Goal: Information Seeking & Learning: Learn about a topic

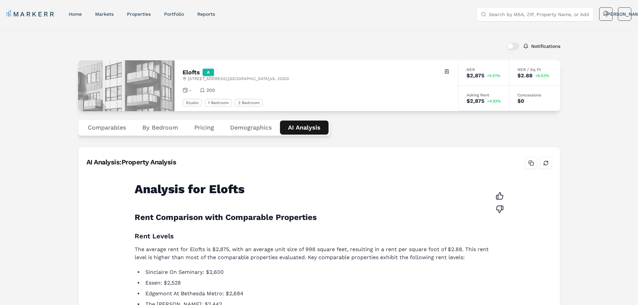
scroll to position [408, 0]
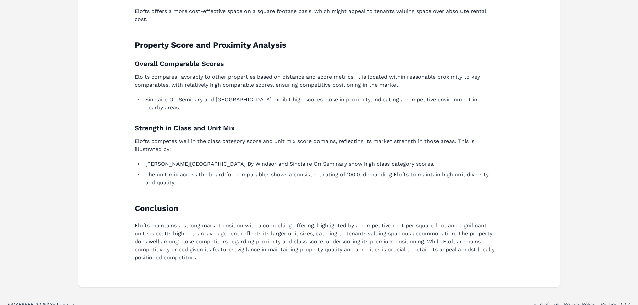
click at [191, 84] on p "Elofts compares favorably to other properties based on distance and score metri…" at bounding box center [315, 81] width 361 height 16
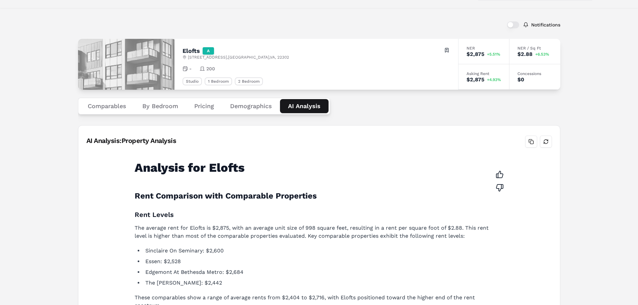
scroll to position [0, 0]
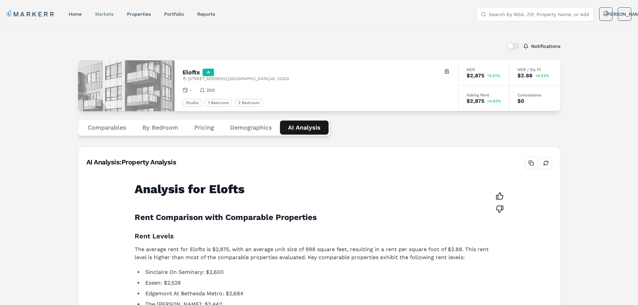
click at [106, 14] on link "markets" at bounding box center [104, 13] width 18 height 5
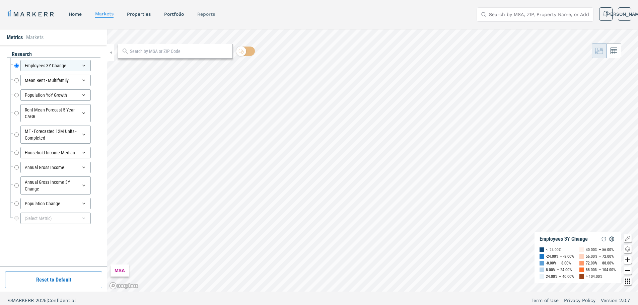
click at [207, 14] on link "reports" at bounding box center [206, 13] width 18 height 5
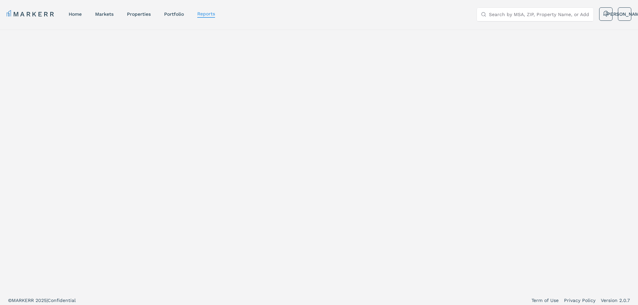
select select "-release_date"
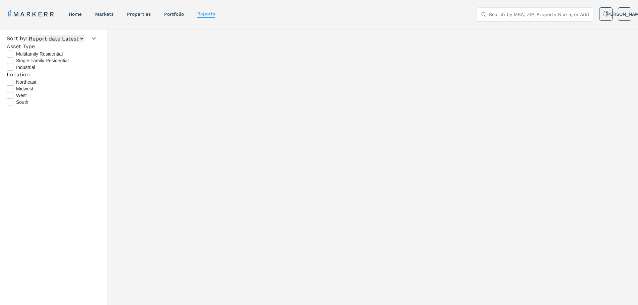
click at [43, 57] on span "Multifamily Residential" at bounding box center [58, 54] width 84 height 7
click at [11, 55] on input "Multifamily Residential" at bounding box center [9, 53] width 4 height 4
drag, startPoint x: 175, startPoint y: 156, endPoint x: 191, endPoint y: 164, distance: 17.5
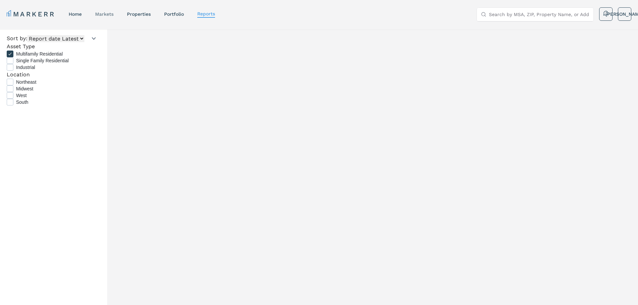
click at [111, 15] on link "markets" at bounding box center [104, 13] width 18 height 5
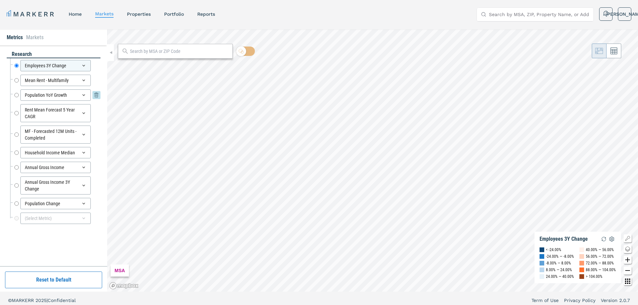
click at [17, 95] on input "Population YoY Growth" at bounding box center [16, 94] width 4 height 11
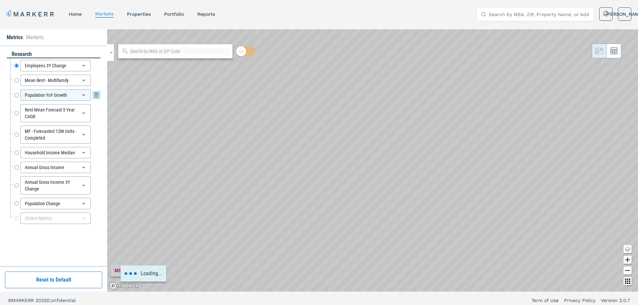
radio input "false"
radio input "true"
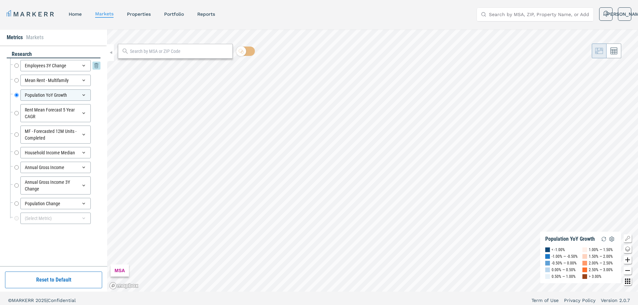
click at [16, 65] on input "Employees 3Y Change" at bounding box center [16, 65] width 4 height 11
click at [83, 95] on icon at bounding box center [83, 95] width 3 height 2
click at [18, 96] on input "Population YoY Growth" at bounding box center [16, 94] width 4 height 11
radio input "false"
radio input "true"
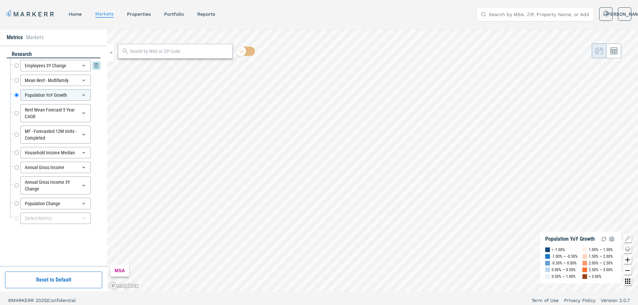
click at [18, 68] on input "Employees 3Y Change" at bounding box center [16, 65] width 4 height 11
click at [18, 152] on input "Household Income Median" at bounding box center [16, 152] width 4 height 11
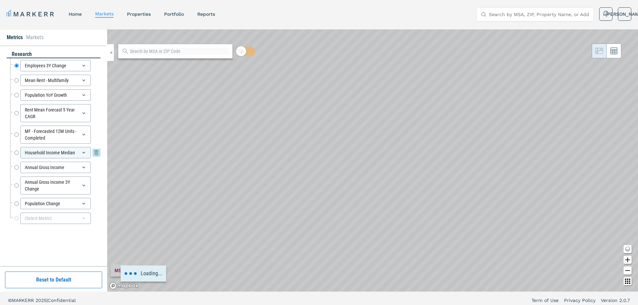
radio input "false"
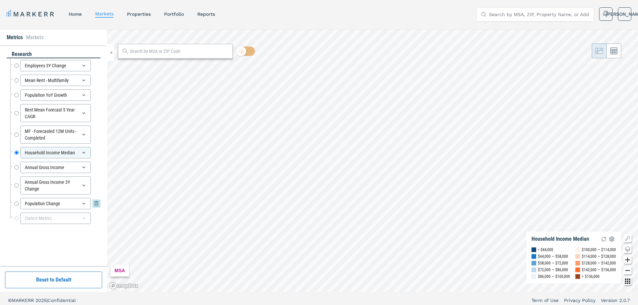
click at [17, 200] on input "Population Change" at bounding box center [16, 203] width 4 height 11
radio input "false"
radio input "true"
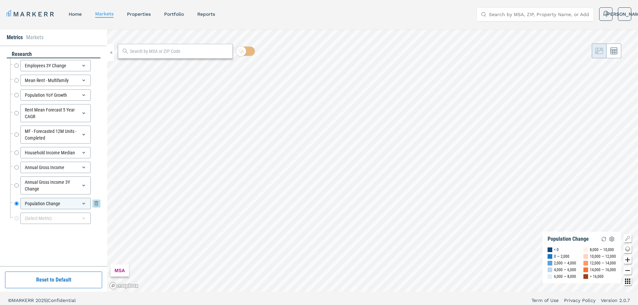
click at [83, 203] on icon at bounding box center [83, 204] width 3 height 2
click at [16, 200] on input "Population Change" at bounding box center [16, 203] width 4 height 11
click at [15, 187] on input "Annual Gross Income 3Y Change" at bounding box center [16, 186] width 4 height 18
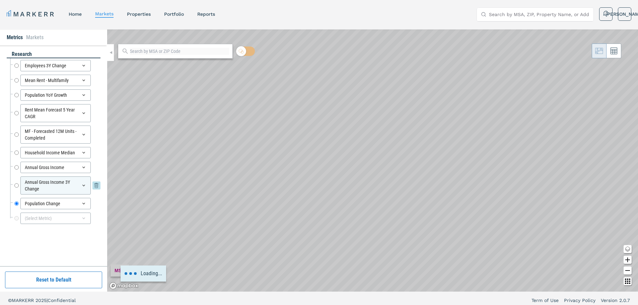
radio input "true"
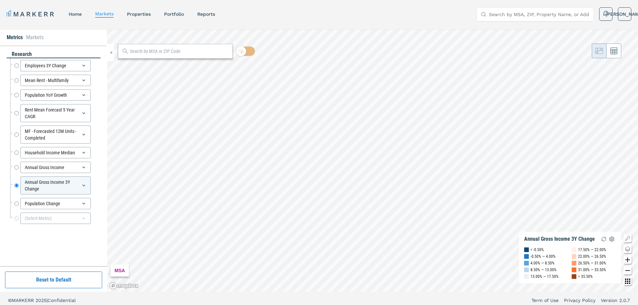
click at [13, 116] on div "Rent Mean Forecast 5 Year CAGR Rent Mean Forecast 5 Year CAGR" at bounding box center [55, 113] width 90 height 21
click at [15, 116] on input "Rent Mean Forecast 5 Year CAGR" at bounding box center [16, 113] width 4 height 18
radio input "true"
click at [16, 96] on input "Population YoY Growth" at bounding box center [16, 94] width 4 height 11
radio input "true"
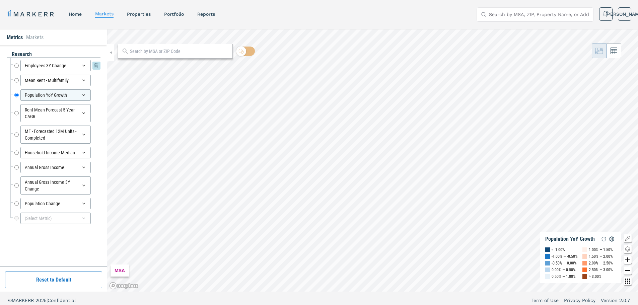
click at [15, 67] on input "Employees 3Y Change" at bounding box center [16, 65] width 4 height 11
click at [18, 185] on input "Annual Gross Income 3Y Change" at bounding box center [16, 186] width 4 height 18
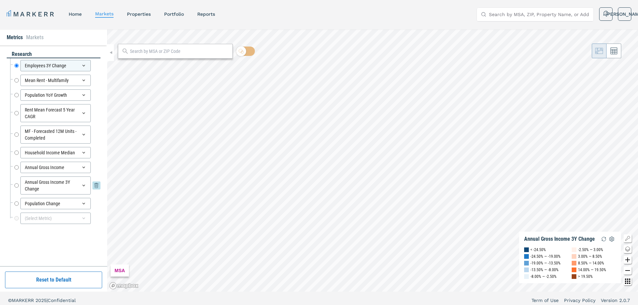
radio input "false"
radio input "true"
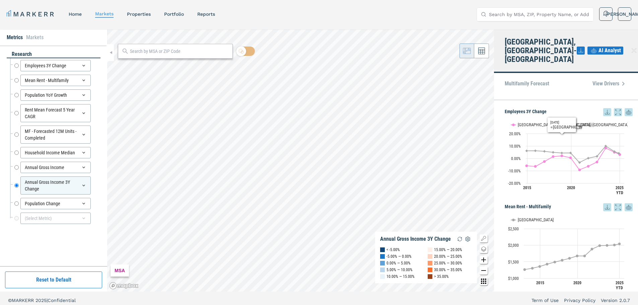
click at [605, 47] on span "AI Analyst" at bounding box center [610, 51] width 22 height 8
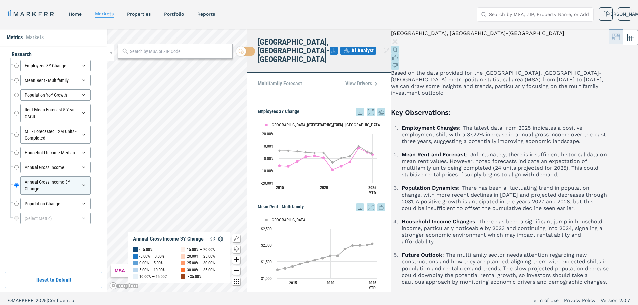
scroll to position [34, 0]
click at [570, 127] on p "Employment Changes : The latest data from 2025 indicates a positive employment …" at bounding box center [505, 135] width 207 height 20
drag, startPoint x: 570, startPoint y: 127, endPoint x: 568, endPoint y: 119, distance: 8.3
click at [569, 125] on p "Employment Changes : The latest data from 2025 indicates a positive employment …" at bounding box center [505, 135] width 207 height 20
click at [568, 125] on p "Employment Changes : The latest data from 2025 indicates a positive employment …" at bounding box center [505, 135] width 207 height 20
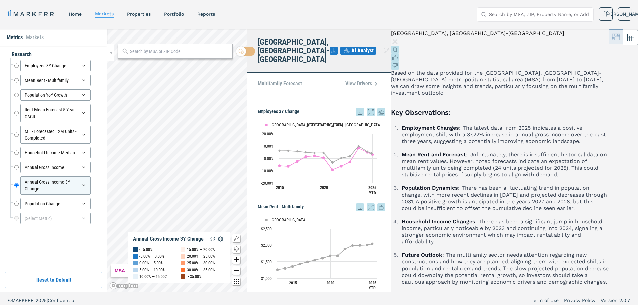
click at [558, 125] on p "Employment Changes : The latest data from 2025 indicates a positive employment …" at bounding box center [505, 135] width 207 height 20
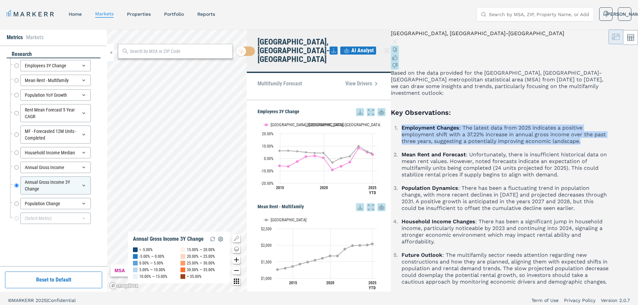
drag, startPoint x: 583, startPoint y: 109, endPoint x: 529, endPoint y: 66, distance: 68.4
click at [529, 125] on ol "Employment Changes : The latest data from 2025 indicates a positive employment …" at bounding box center [500, 205] width 218 height 161
click at [397, 52] on icon at bounding box center [395, 49] width 3 height 3
click at [554, 125] on p "Employment Changes : The latest data from 2025 indicates a positive employment …" at bounding box center [505, 135] width 207 height 20
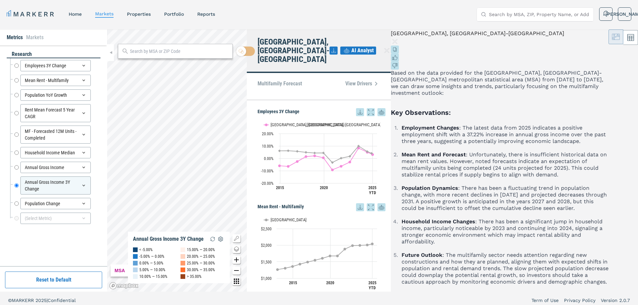
scroll to position [134, 0]
click at [556, 151] on p "Mean Rent and Forecast : Unfortunately, there is insufficient historical data o…" at bounding box center [505, 164] width 207 height 27
click at [546, 185] on p "Population Dynamics : There has been a fluctuating trend in population change, …" at bounding box center [505, 198] width 207 height 27
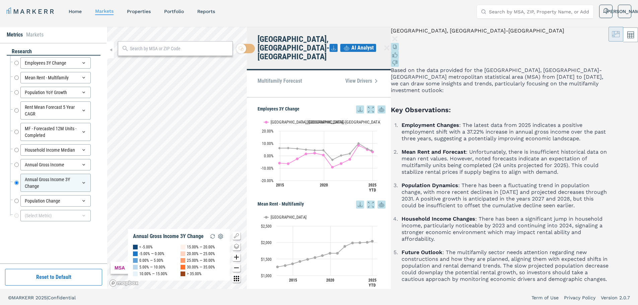
scroll to position [4, 0]
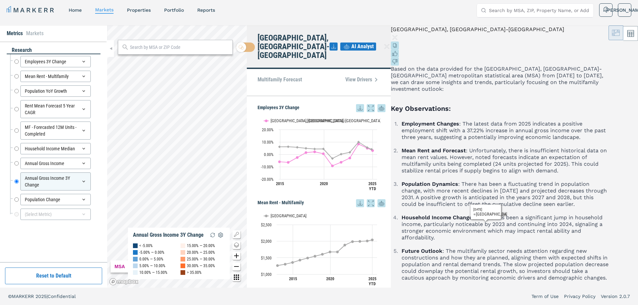
click at [628, 37] on icon at bounding box center [631, 33] width 7 height 7
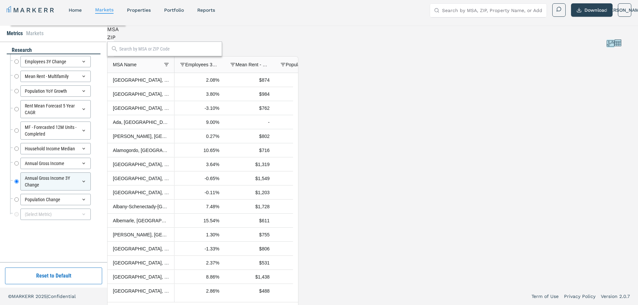
click at [158, 42] on div "ZIP" at bounding box center [202, 38] width 191 height 8
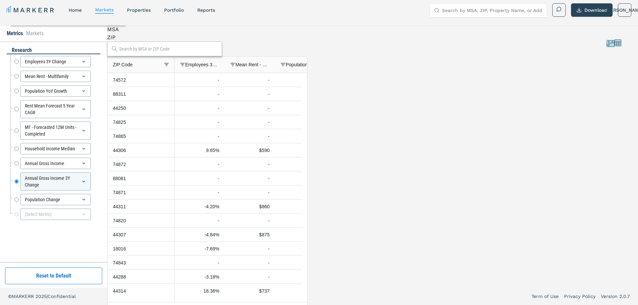
click at [136, 34] on div "MSA" at bounding box center [207, 29] width 200 height 8
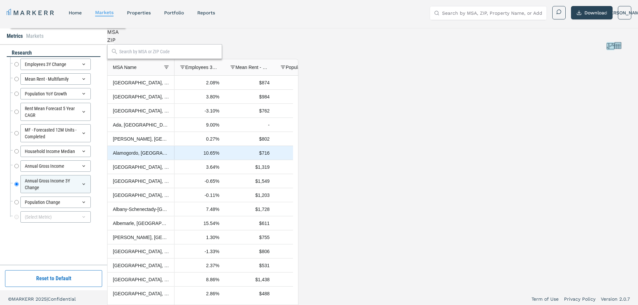
scroll to position [0, 0]
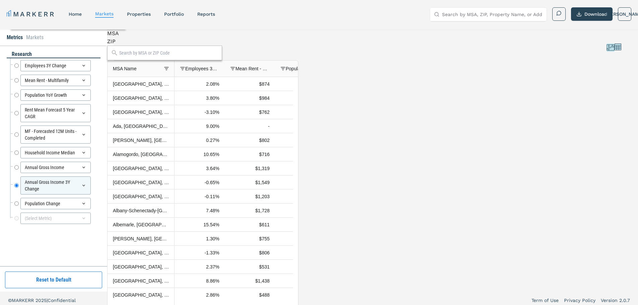
click at [214, 71] on span "Employees 3Y Change" at bounding box center [202, 68] width 34 height 5
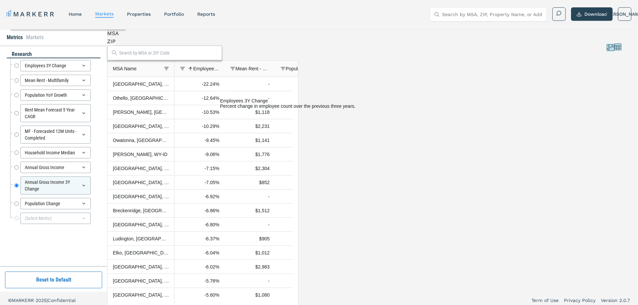
click at [214, 71] on span "Employees 3Y Change" at bounding box center [206, 68] width 26 height 5
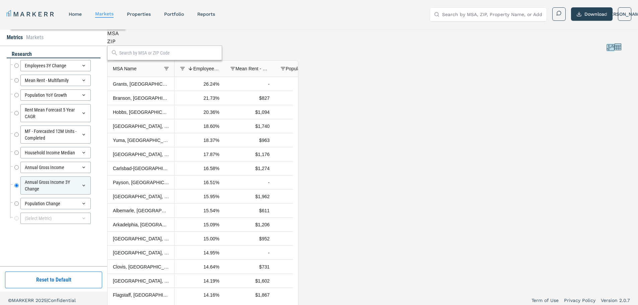
click at [504, 71] on span "Annual Gross Income" at bounding box center [504, 68] width 34 height 5
click at [510, 71] on span "Annual Gross Income" at bounding box center [508, 68] width 26 height 5
click at [471, 71] on span "Household Income Median" at bounding box center [454, 68] width 34 height 5
click at [471, 71] on span "Household Income Median" at bounding box center [458, 68] width 26 height 5
click at [167, 59] on div "MSA ZIP Press ENTER to sort. Press CTRL ENTER to open filter Drag here to set r…" at bounding box center [202, 160] width 191 height 262
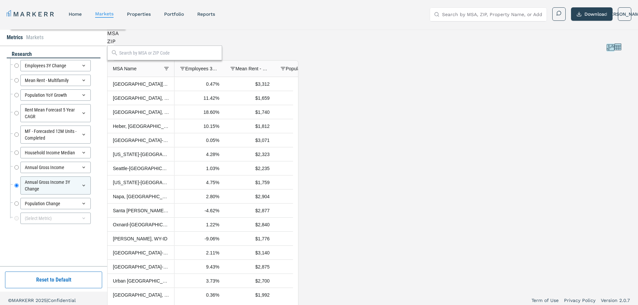
click at [163, 46] on div "ZIP" at bounding box center [202, 42] width 191 height 8
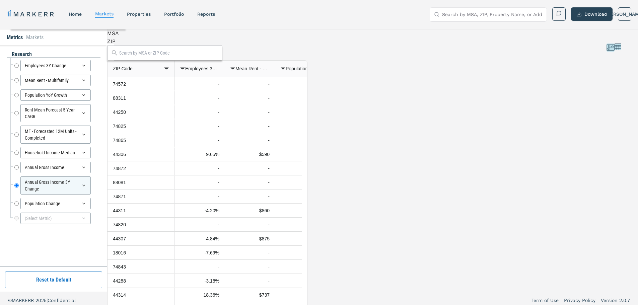
click at [471, 71] on span "Household Income Median" at bounding box center [454, 68] width 34 height 5
click at [471, 71] on span "Household Income Median" at bounding box center [458, 68] width 26 height 5
click at [269, 69] on div "Mean Rent - Multifamily" at bounding box center [253, 68] width 34 height 13
click at [270, 70] on div "Mean Rent - Multifamily 1" at bounding box center [253, 68] width 34 height 13
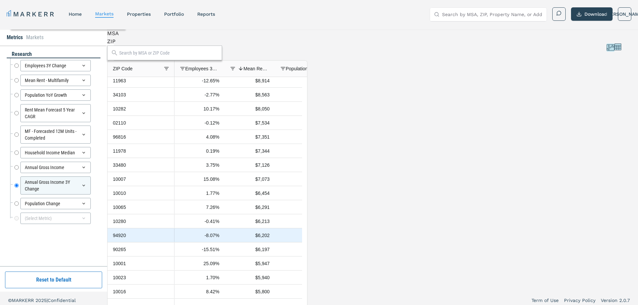
scroll to position [34, 0]
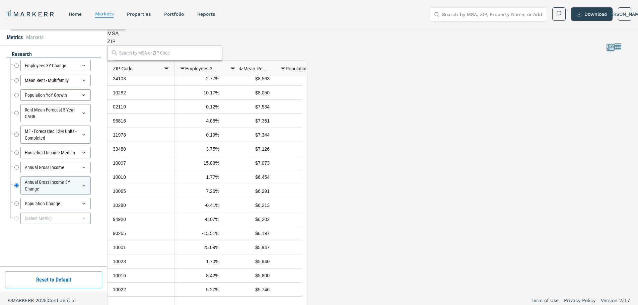
click at [607, 50] on icon at bounding box center [610, 48] width 7 height 6
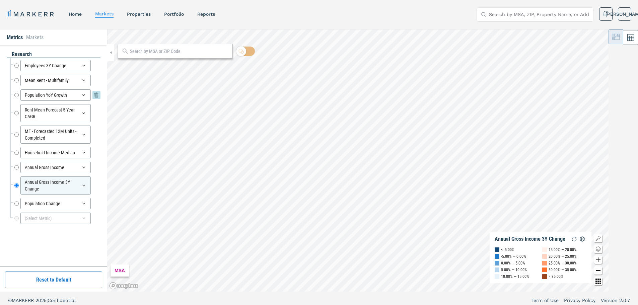
click at [17, 93] on input "Population YoY Growth" at bounding box center [16, 94] width 4 height 11
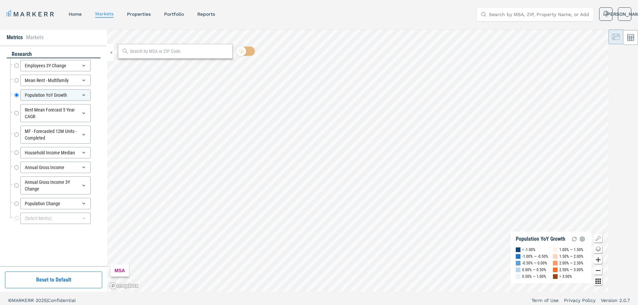
click at [119, 270] on div "MSA" at bounding box center [120, 271] width 18 height 12
click at [14, 203] on input "Population Change" at bounding box center [16, 203] width 4 height 11
radio input "false"
radio input "true"
click at [17, 185] on input "Annual Gross Income 3Y Change" at bounding box center [16, 186] width 4 height 18
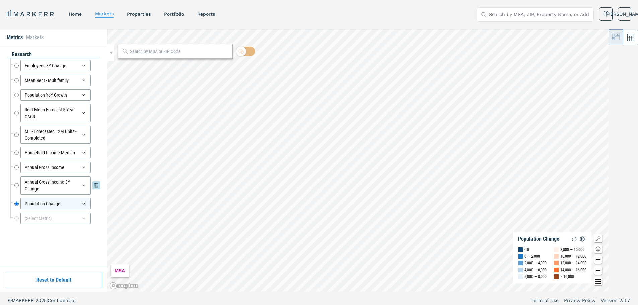
radio input "true"
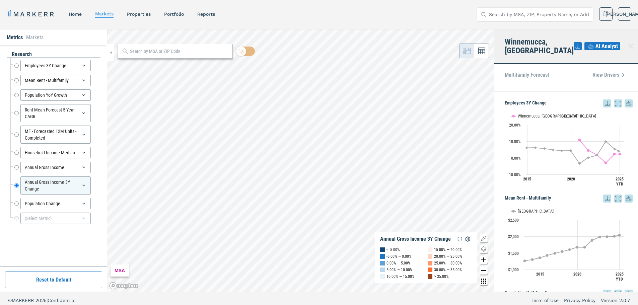
click at [13, 132] on div "MF - Forecasted 12M Units - Completed MF - Forecasted 12M Units - Completed" at bounding box center [55, 134] width 90 height 21
click at [16, 133] on input "MF - Forecasted 12M Units - Completed" at bounding box center [16, 135] width 4 height 18
radio input "true"
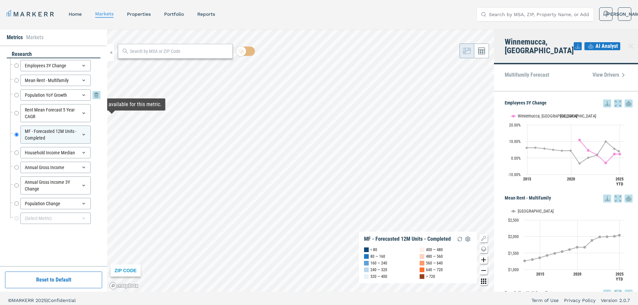
click at [16, 94] on input "Population YoY Growth" at bounding box center [16, 94] width 4 height 11
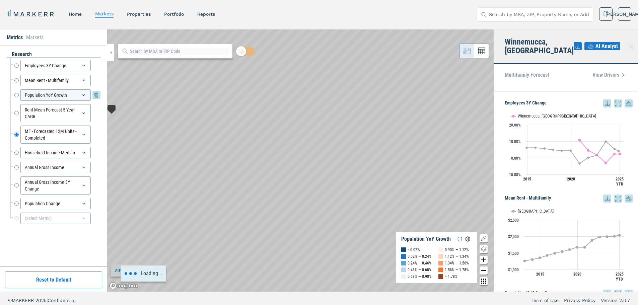
radio input "true"
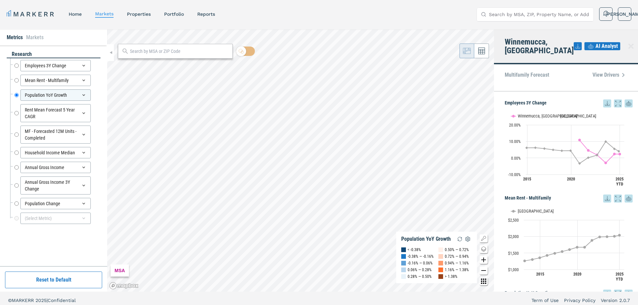
click at [482, 251] on icon "Change style map button" at bounding box center [484, 249] width 8 height 8
click at [475, 238] on img at bounding box center [481, 241] width 13 height 13
click at [475, 208] on img at bounding box center [481, 200] width 13 height 13
click at [475, 228] on img at bounding box center [481, 220] width 13 height 13
click at [475, 208] on img at bounding box center [481, 200] width 13 height 13
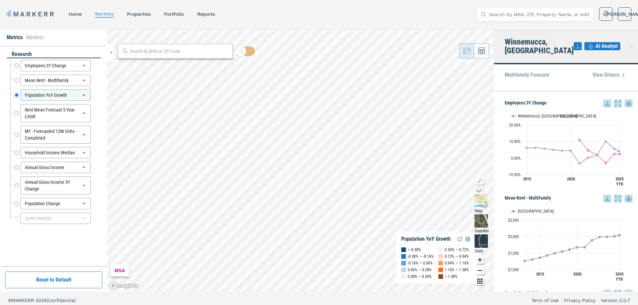
click at [484, 282] on icon "Other options map button" at bounding box center [480, 281] width 8 height 8
click at [480, 280] on icon "Zoom to Fit Locations map button" at bounding box center [484, 281] width 8 height 8
click at [486, 280] on icon "Other options map button" at bounding box center [483, 281] width 5 height 5
click at [480, 280] on icon "Zoom to Fit Locations map button" at bounding box center [484, 281] width 8 height 8
click at [460, 239] on img "button" at bounding box center [460, 239] width 8 height 8
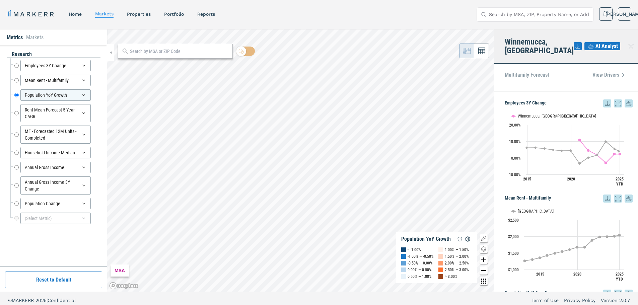
click at [76, 280] on button "Reset to Default" at bounding box center [53, 280] width 97 height 17
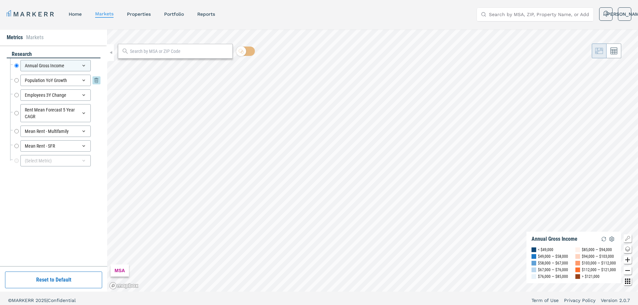
click at [16, 79] on input "Population YoY Growth" at bounding box center [16, 80] width 4 height 11
radio input "false"
radio input "true"
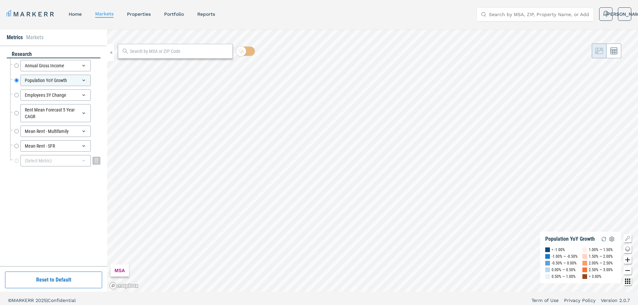
click at [59, 160] on div "(Select Metric)" at bounding box center [55, 160] width 70 height 11
click at [85, 161] on icon at bounding box center [83, 160] width 5 height 5
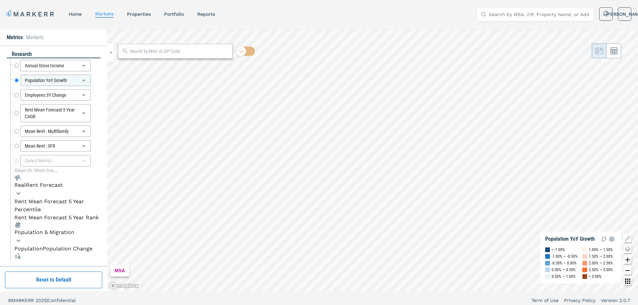
scroll to position [23, 0]
click at [22, 268] on icon "button" at bounding box center [18, 272] width 8 height 8
click at [20, 240] on icon "button" at bounding box center [18, 241] width 4 height 2
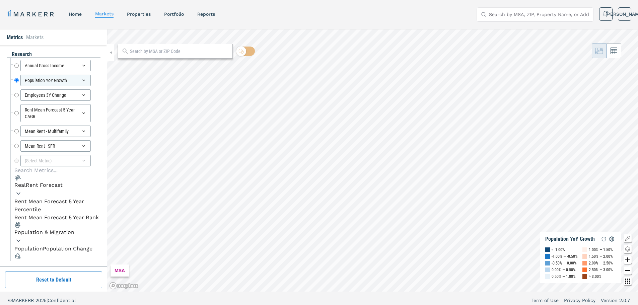
click at [20, 240] on icon "button" at bounding box center [18, 241] width 4 height 2
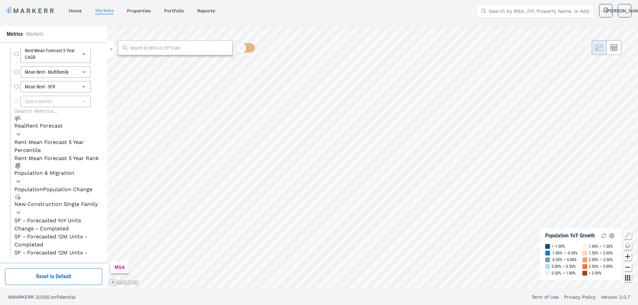
scroll to position [4, 0]
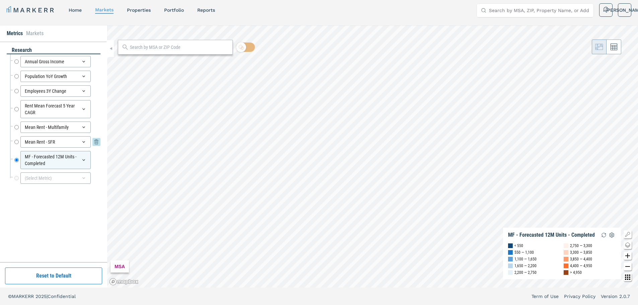
drag, startPoint x: 16, startPoint y: 162, endPoint x: 49, endPoint y: 146, distance: 35.7
click at [26, 143] on div "Annual Gross Income Annual Gross Income Population YoY Growth Population YoY Gr…" at bounding box center [55, 119] width 90 height 131
click at [17, 77] on input "Population YoY Growth" at bounding box center [16, 76] width 4 height 11
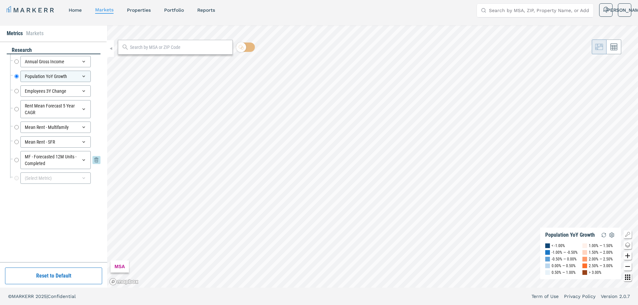
click at [17, 161] on input "MF - Forecasted 12M Units - Completed" at bounding box center [16, 160] width 4 height 18
radio input "false"
radio input "true"
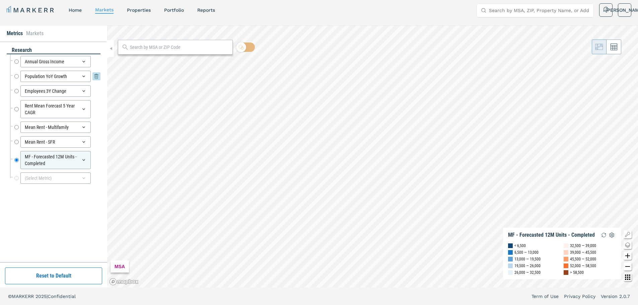
click at [17, 77] on input "Population YoY Growth" at bounding box center [16, 76] width 4 height 11
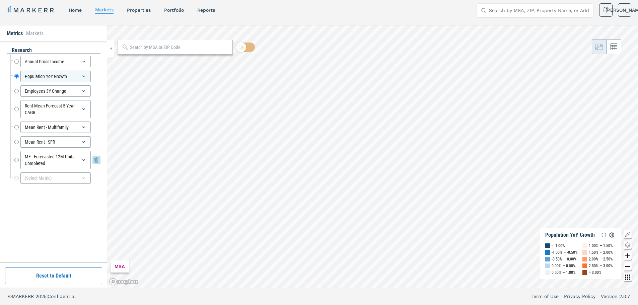
click at [17, 161] on input "MF - Forecasted 12M Units - Completed" at bounding box center [16, 160] width 4 height 18
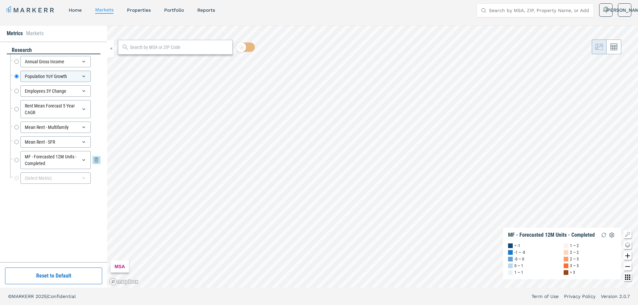
radio input "false"
radio input "true"
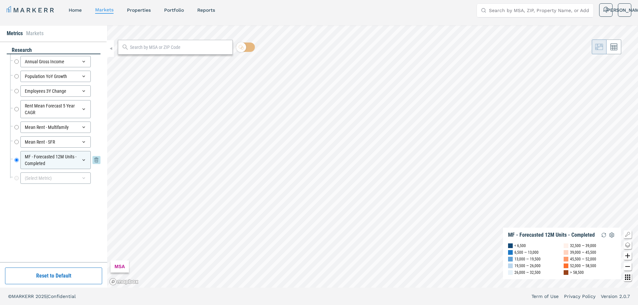
click at [83, 161] on icon at bounding box center [83, 161] width 3 height 2
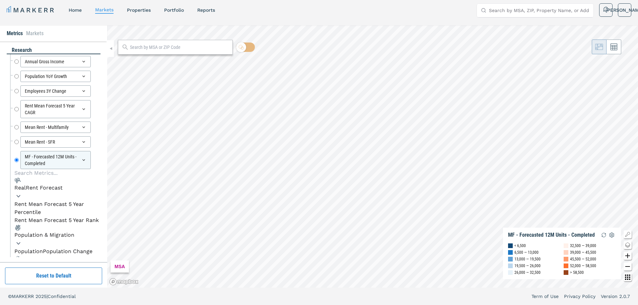
scroll to position [315, 0]
click at [246, 50] on div at bounding box center [241, 47] width 10 height 10
click at [246, 50] on input "checkbox" at bounding box center [245, 47] width 19 height 9
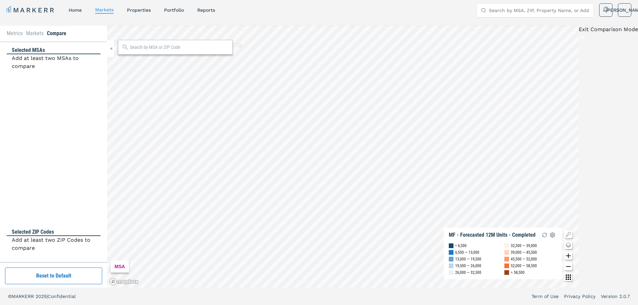
click at [242, 48] on div at bounding box center [239, 46] width 6 height 6
click at [242, 48] on input "checkbox" at bounding box center [180, 47] width 124 height 15
checkbox input "false"
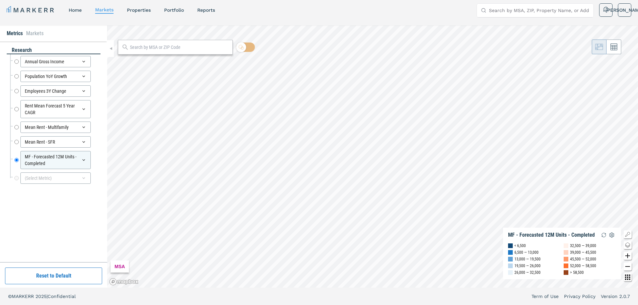
click at [619, 51] on button at bounding box center [614, 47] width 15 height 15
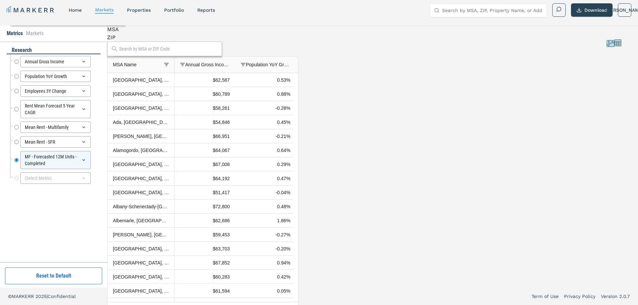
click at [299, 283] on div "MSA ZIP 1 to 100 of 917. Page 1 of 10 Drag here to set row groups Drag here to …" at bounding box center [202, 156] width 191 height 262
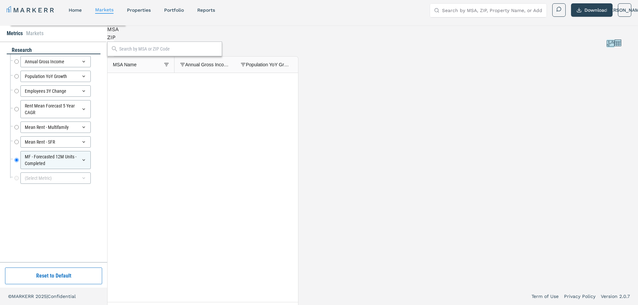
scroll to position [0, 0]
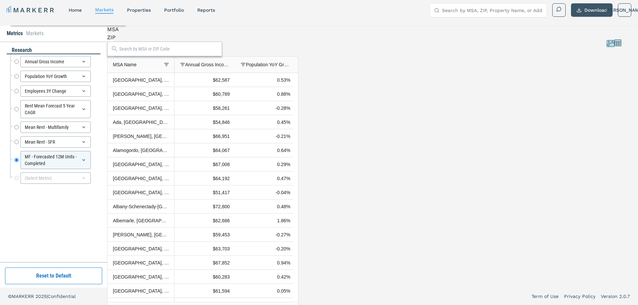
click at [592, 8] on button "Download" at bounding box center [592, 9] width 42 height 13
click at [18, 78] on input "Population YoY Growth" at bounding box center [16, 76] width 4 height 11
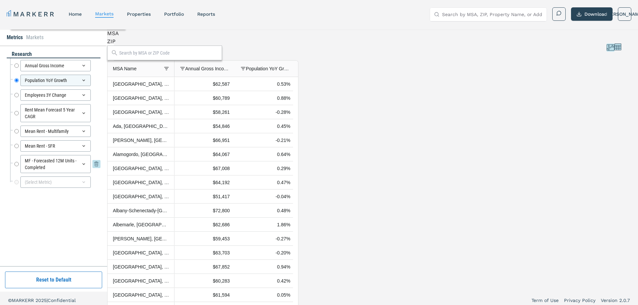
click at [18, 165] on input "MF - Forecasted 12M Units - Completed" at bounding box center [16, 164] width 4 height 18
radio input "false"
radio input "true"
click at [83, 81] on icon at bounding box center [83, 80] width 5 height 5
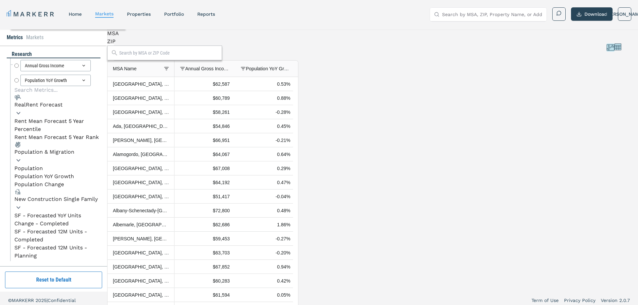
click at [54, 181] on li "Population Change" at bounding box center [39, 185] width 50 height 8
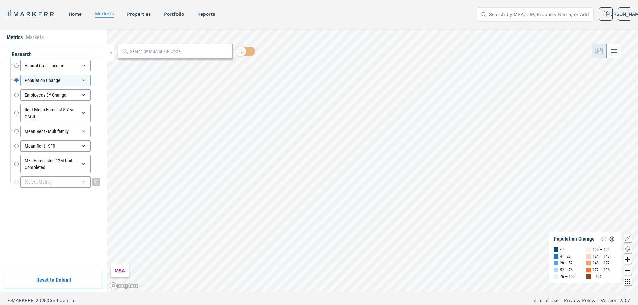
click at [67, 182] on div "(Select Metric)" at bounding box center [55, 182] width 70 height 11
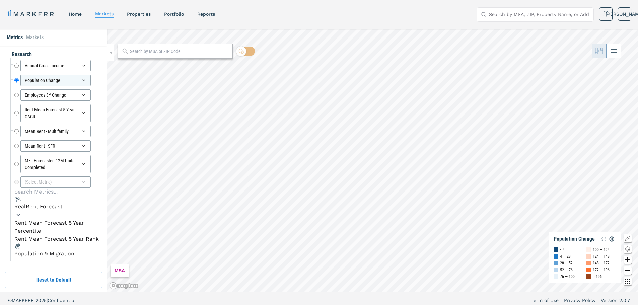
click at [64, 250] on div "Population & Migration" at bounding box center [44, 254] width 60 height 8
click at [57, 274] on li "Population YoY Growth" at bounding box center [44, 278] width 60 height 8
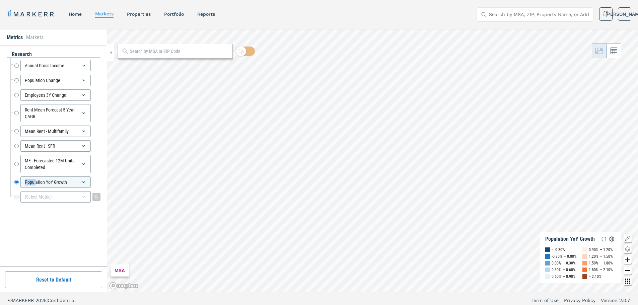
drag, startPoint x: 35, startPoint y: 183, endPoint x: 21, endPoint y: 199, distance: 21.4
click at [18, 186] on div "Population YoY Growth Population YoY Growth" at bounding box center [57, 182] width 86 height 11
click at [30, 234] on div "research Annual Gross Income Annual Gross Income Population Change Population C…" at bounding box center [54, 156] width 94 height 211
click at [74, 254] on div "research Annual Gross Income Annual Gross Income Population Change Population C…" at bounding box center [54, 156] width 94 height 211
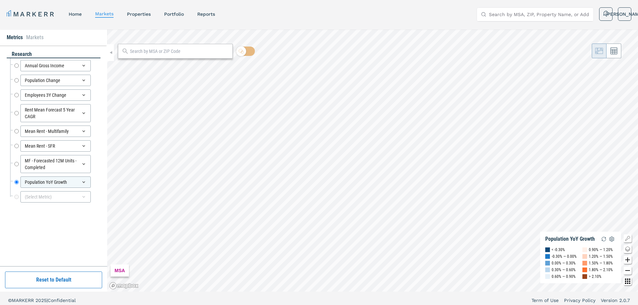
click at [611, 54] on icon at bounding box center [614, 51] width 7 height 7
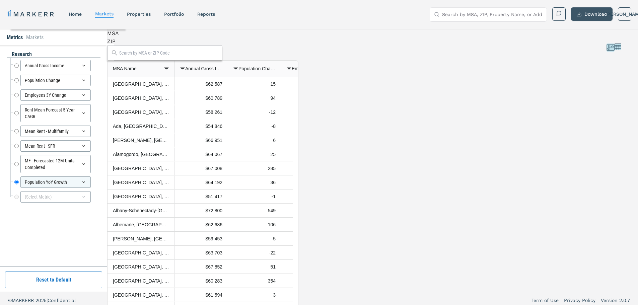
click at [586, 12] on button "Download" at bounding box center [592, 13] width 42 height 13
click at [82, 197] on icon at bounding box center [83, 196] width 5 height 5
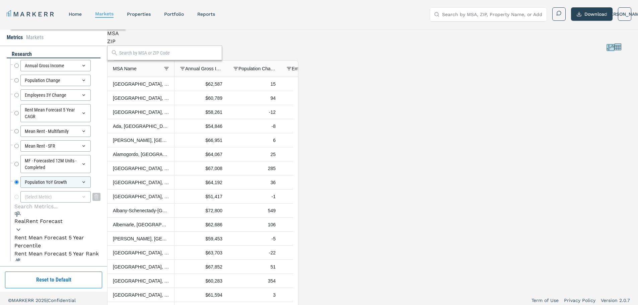
click at [55, 195] on div "(Select Metric)" at bounding box center [55, 196] width 70 height 11
click at [26, 209] on input at bounding box center [50, 207] width 72 height 8
type input "renter"
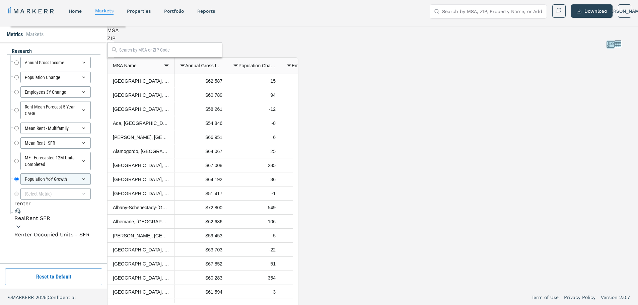
scroll to position [4, 0]
drag, startPoint x: 46, startPoint y: 206, endPoint x: -41, endPoint y: 197, distance: 87.0
click at [0, 197] on html "MARKERR home markets properties Portfolio reports Search by MSA, ZIP, Property …" at bounding box center [319, 150] width 638 height 309
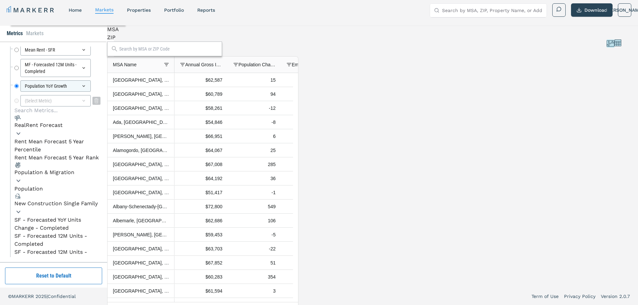
scroll to position [23, 0]
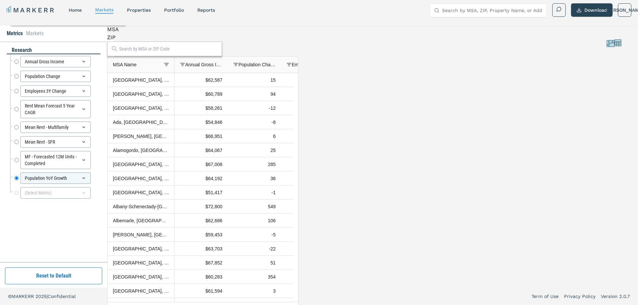
click at [38, 187] on div "(Select Metric)" at bounding box center [55, 193] width 90 height 15
click at [42, 191] on div "(Select Metric)" at bounding box center [55, 192] width 70 height 11
click at [49, 207] on input at bounding box center [50, 203] width 72 height 8
type input "h"
type input "renter"
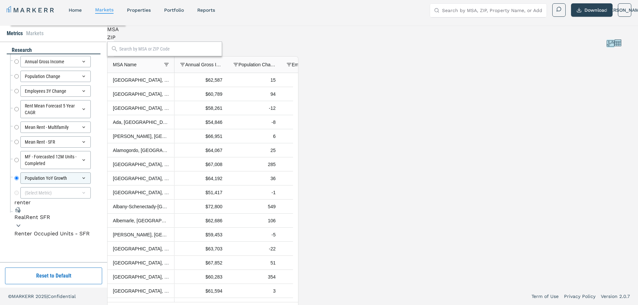
click at [55, 207] on input "renter" at bounding box center [50, 203] width 72 height 8
click at [77, 176] on div "Population YoY Growth" at bounding box center [55, 178] width 70 height 11
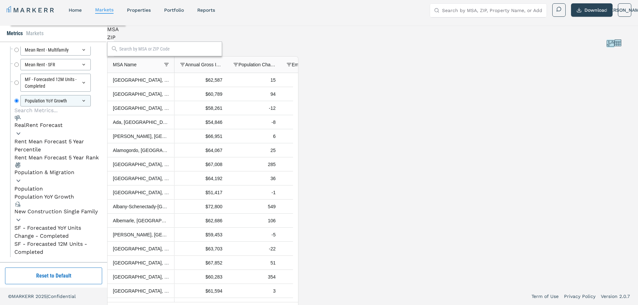
scroll to position [34, 0]
click at [22, 216] on icon "button" at bounding box center [18, 220] width 8 height 8
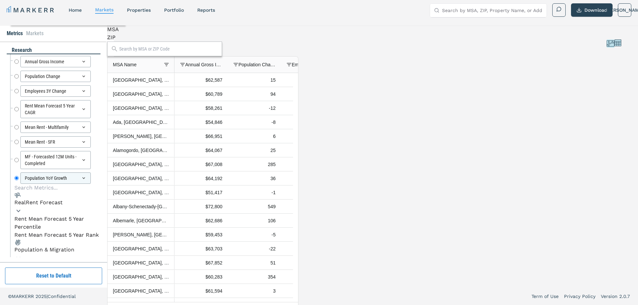
scroll to position [0, 0]
click at [22, 294] on icon "button" at bounding box center [18, 298] width 8 height 8
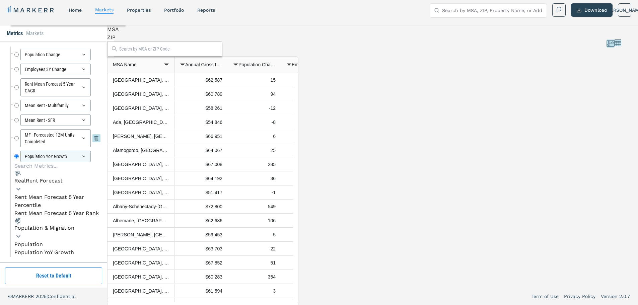
scroll to position [34, 0]
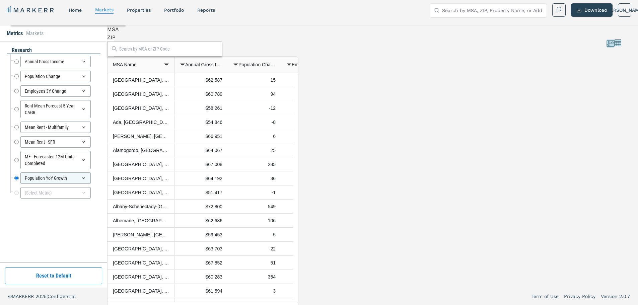
click at [9, 176] on div "research Annual Gross Income Annual Gross Income Population Change Population C…" at bounding box center [54, 152] width 94 height 211
click at [81, 178] on div "Population YoY Growth" at bounding box center [55, 178] width 70 height 11
click at [22, 294] on icon "button" at bounding box center [18, 298] width 8 height 8
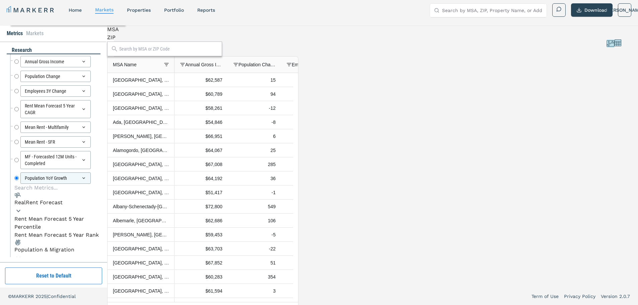
scroll to position [87, 0]
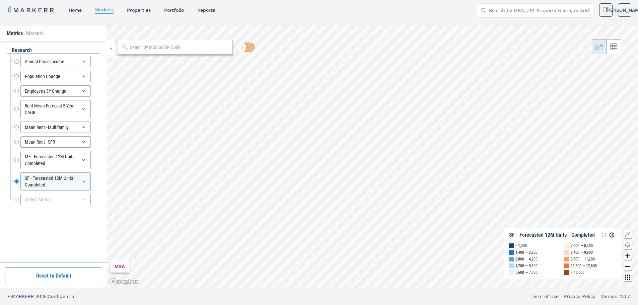
click at [76, 236] on div "research Annual Gross Income Annual Gross Income Population Change Population C…" at bounding box center [54, 152] width 94 height 211
click at [53, 198] on div "(Select Metric)" at bounding box center [55, 199] width 70 height 11
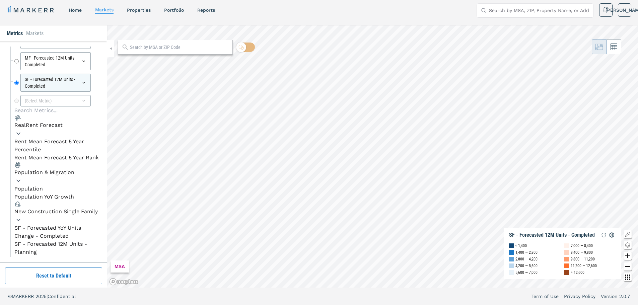
scroll to position [23, 0]
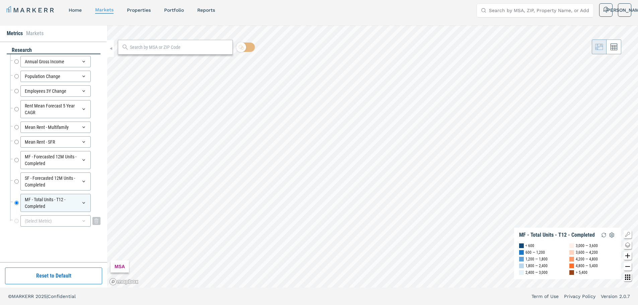
click at [72, 222] on div "(Select Metric)" at bounding box center [55, 220] width 70 height 11
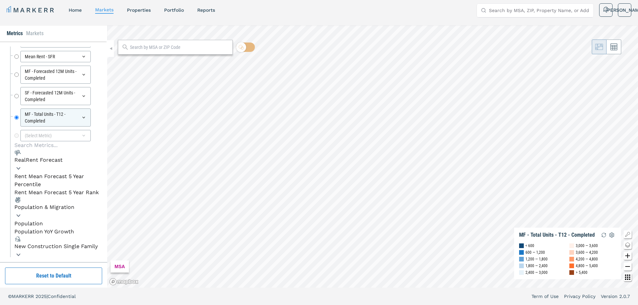
scroll to position [120, 0]
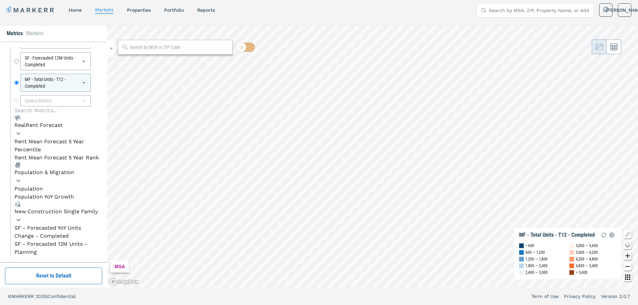
click at [22, 216] on icon "button" at bounding box center [18, 220] width 8 height 8
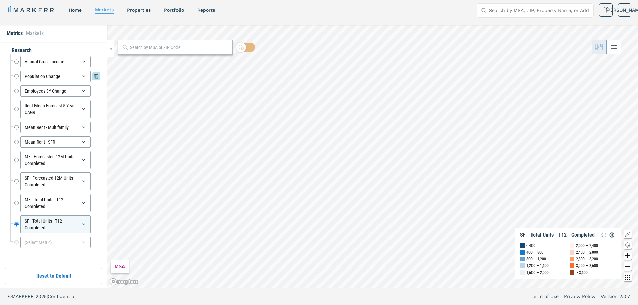
click at [82, 78] on icon at bounding box center [83, 76] width 5 height 5
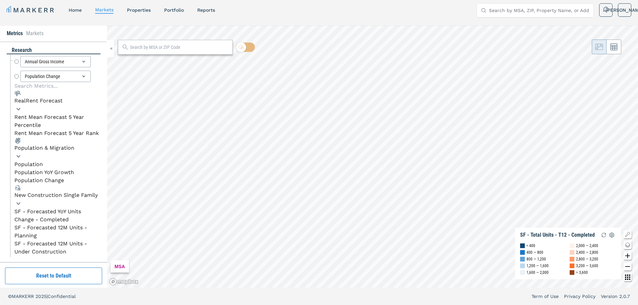
click at [43, 161] on li "Population" at bounding box center [28, 165] width 28 height 8
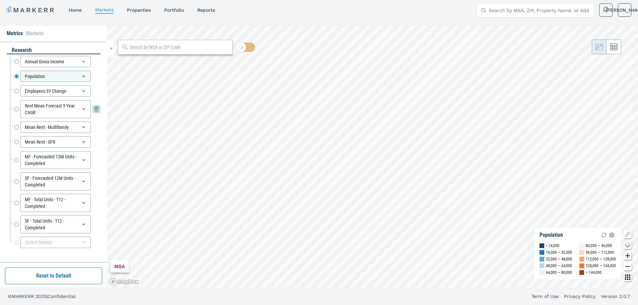
drag, startPoint x: 57, startPoint y: 113, endPoint x: 52, endPoint y: 111, distance: 5.2
click at [52, 111] on div "Rent Mean Forecast 5 Year CAGR" at bounding box center [55, 109] width 70 height 18
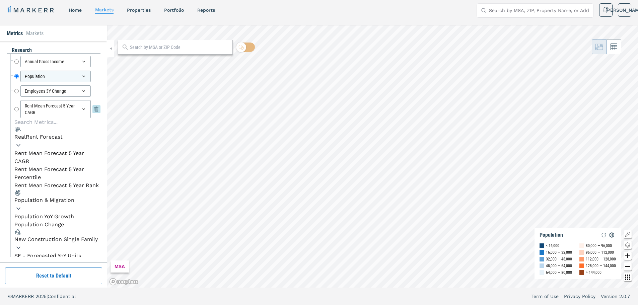
click at [83, 105] on div "Rent Mean Forecast 5 Year CAGR" at bounding box center [55, 109] width 70 height 18
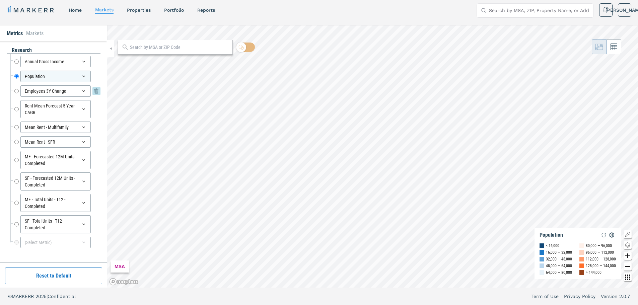
click at [81, 92] on div "Employees 3Y Change" at bounding box center [55, 90] width 70 height 11
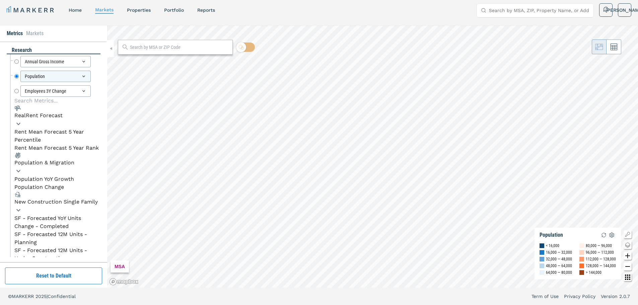
click at [63, 159] on div "Population & Migration" at bounding box center [44, 163] width 60 height 8
click at [61, 175] on li "Population YoY Growth" at bounding box center [44, 179] width 60 height 8
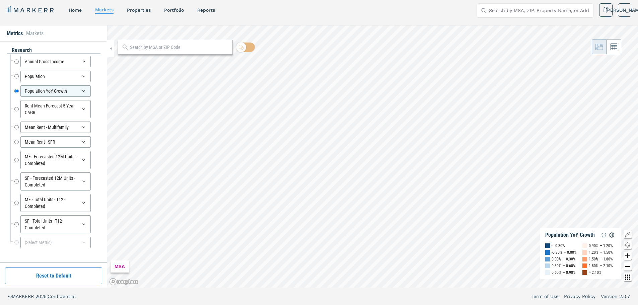
click at [618, 48] on button at bounding box center [614, 47] width 15 height 15
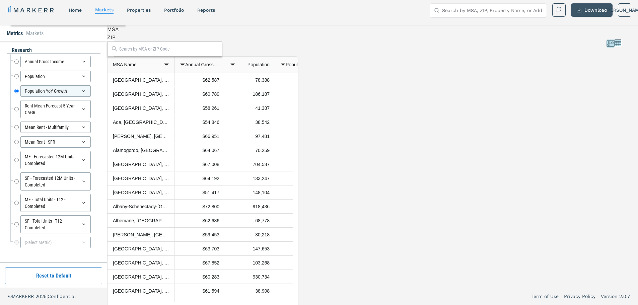
click at [597, 9] on button "Download" at bounding box center [592, 9] width 42 height 13
click at [49, 242] on div "(Select Metric)" at bounding box center [55, 242] width 70 height 11
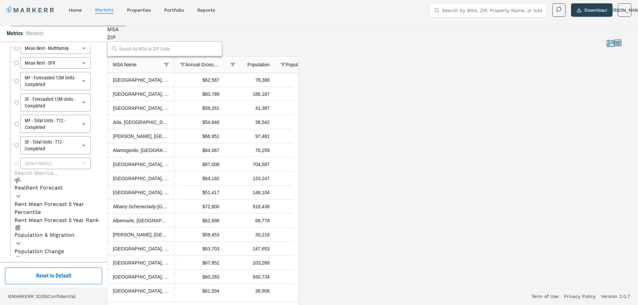
scroll to position [101, 0]
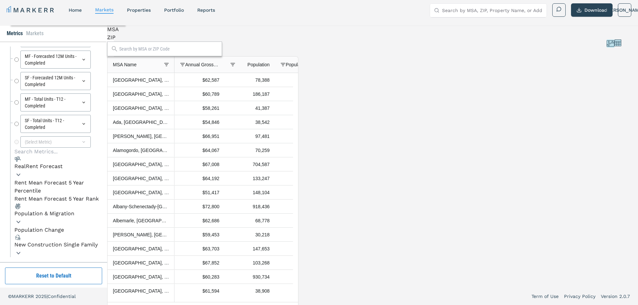
click at [47, 154] on input at bounding box center [50, 152] width 72 height 8
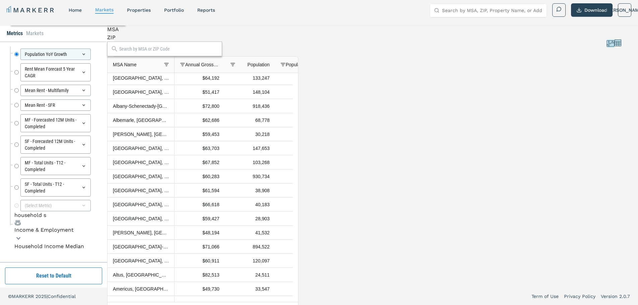
scroll to position [27, 0]
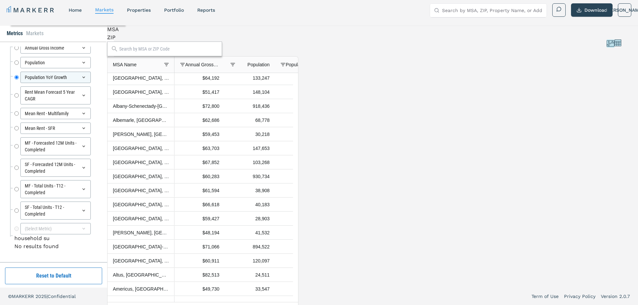
type input "household s"
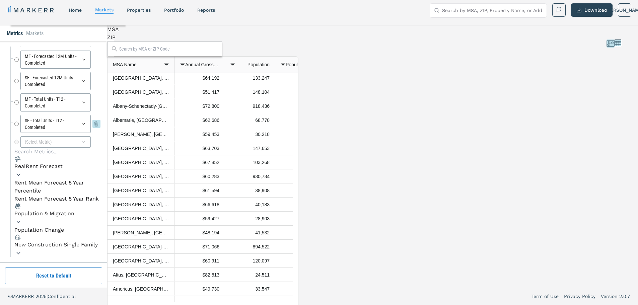
scroll to position [0, 0]
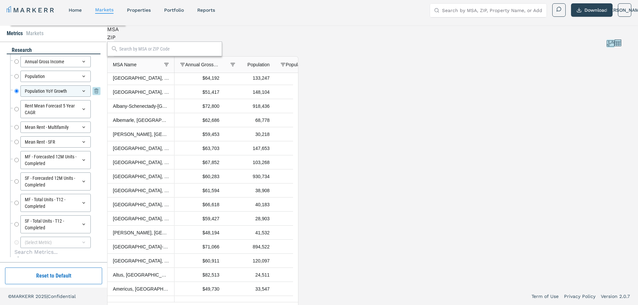
click at [80, 92] on div "Population YoY Growth" at bounding box center [55, 90] width 70 height 11
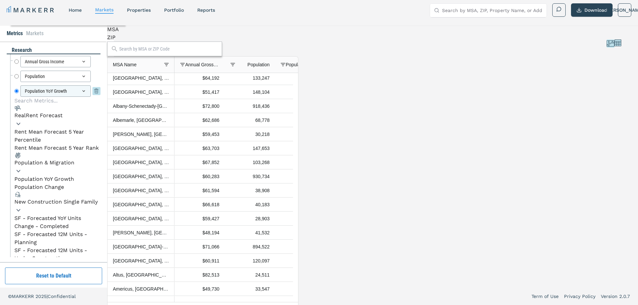
click at [80, 92] on div "Population YoY Growth" at bounding box center [55, 90] width 70 height 11
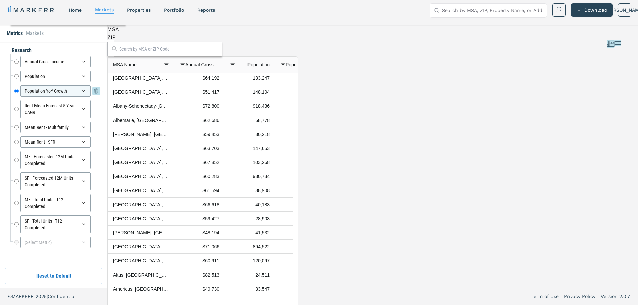
click at [83, 92] on icon at bounding box center [83, 90] width 5 height 5
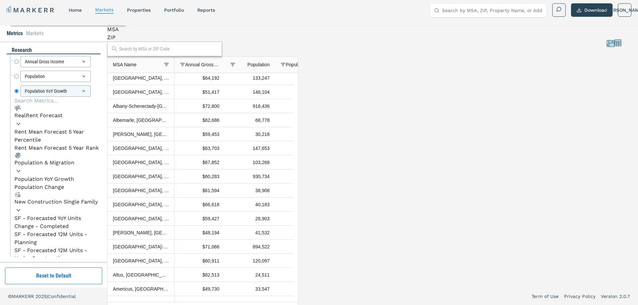
click at [111, 67] on div "MSA ZIP 1 to 100 of 917. Page 1 of 10 Drag here to set row groups Drag here to …" at bounding box center [202, 156] width 191 height 262
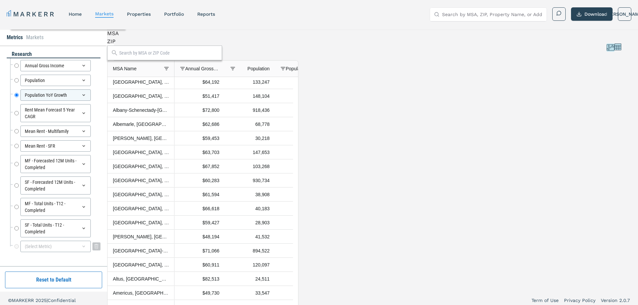
click at [79, 245] on div "(Select Metric)" at bounding box center [55, 246] width 70 height 11
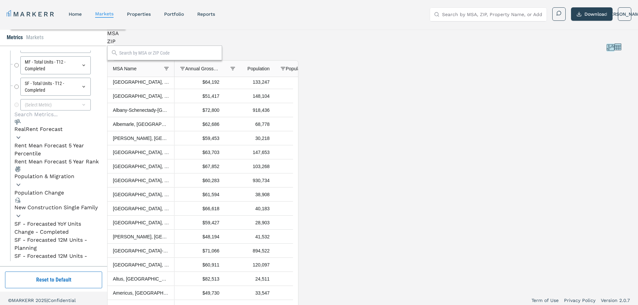
scroll to position [23, 0]
click at [22, 212] on icon "button" at bounding box center [18, 216] width 8 height 8
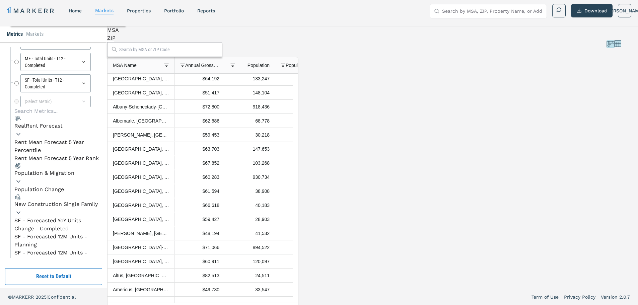
scroll to position [4, 0]
click at [52, 200] on div "New Construction Single Family" at bounding box center [55, 204] width 83 height 8
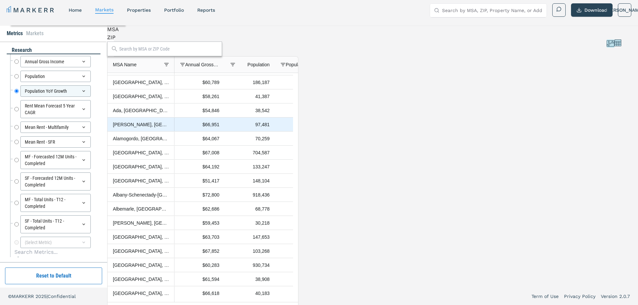
scroll to position [0, 0]
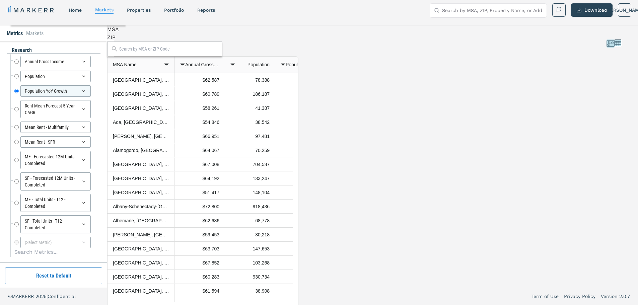
click at [315, 67] on span "Population YoY Growth" at bounding box center [303, 64] width 34 height 5
click at [317, 67] on span "Population YoY Growth" at bounding box center [307, 64] width 26 height 5
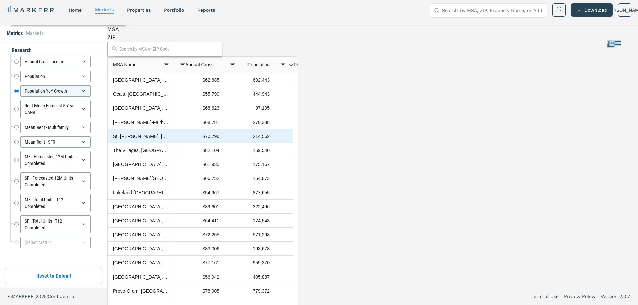
click at [320, 141] on div "2.71%" at bounding box center [300, 136] width 50 height 14
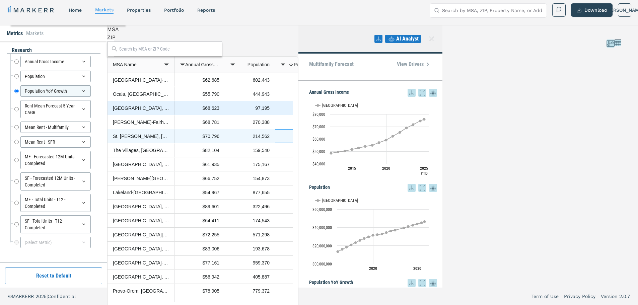
scroll to position [0, 65]
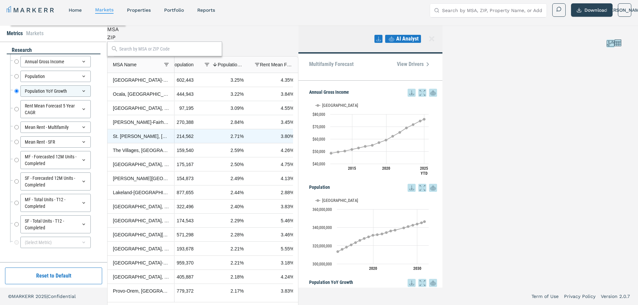
click at [299, 36] on div "MSA ZIP Press SPACE to deselect this row. Drag here to set row groups Drag here…" at bounding box center [202, 156] width 191 height 262
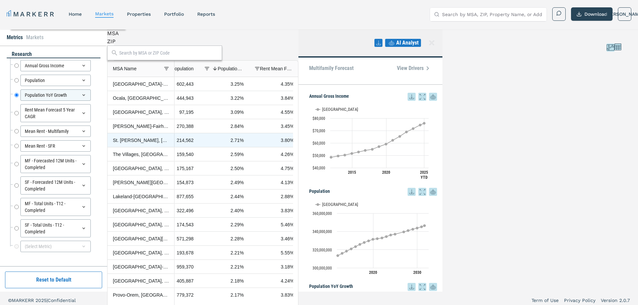
click at [436, 43] on icon at bounding box center [432, 43] width 8 height 8
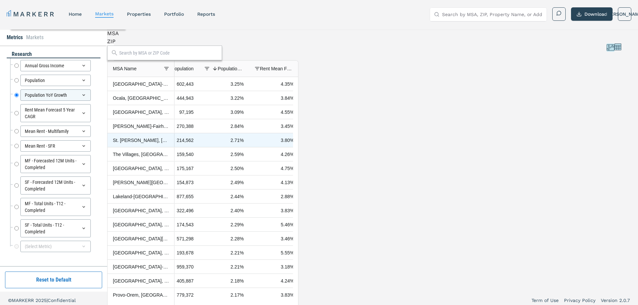
click at [607, 50] on icon at bounding box center [610, 48] width 7 height 6
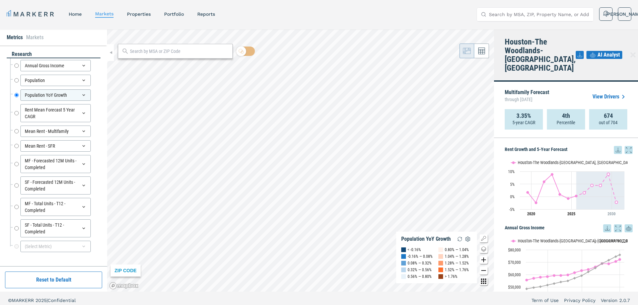
click at [256, 14] on div "MARKERR home markets properties Portfolio reports Search by MSA, ZIP, Property …" at bounding box center [319, 14] width 625 height 14
click at [135, 13] on link "properties" at bounding box center [139, 13] width 24 height 5
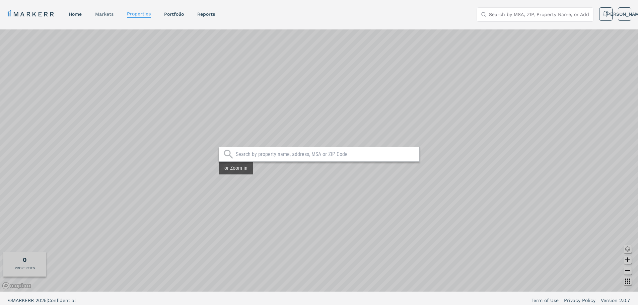
click at [106, 16] on link "markets" at bounding box center [104, 13] width 18 height 5
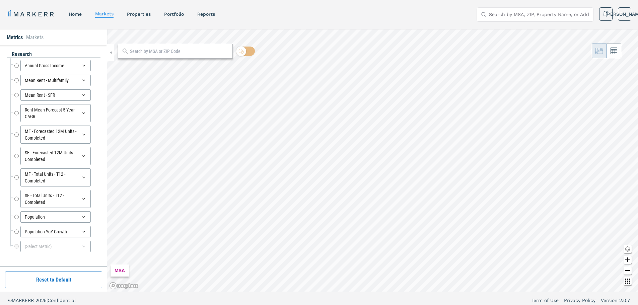
radio input "true"
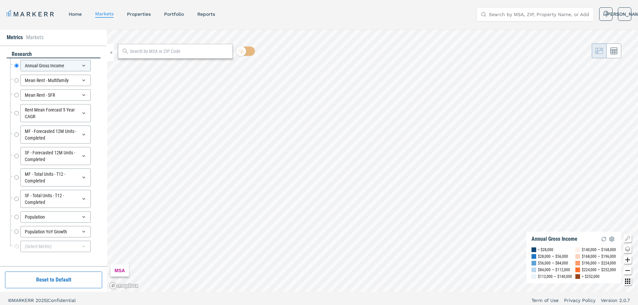
click at [170, 27] on header "MARKERR home markets properties Portfolio reports Search by MSA, ZIP, Property …" at bounding box center [319, 14] width 638 height 29
click at [152, 22] on div "MARKERR home markets properties Portfolio reports Search by MSA, ZIP, Property …" at bounding box center [319, 13] width 638 height 27
drag, startPoint x: 143, startPoint y: 13, endPoint x: 63, endPoint y: 221, distance: 222.5
drag, startPoint x: 63, startPoint y: 221, endPoint x: 286, endPoint y: 15, distance: 303.5
click at [286, 15] on div "MARKERR home markets properties Portfolio reports Search by MSA, ZIP, Property …" at bounding box center [319, 14] width 625 height 14
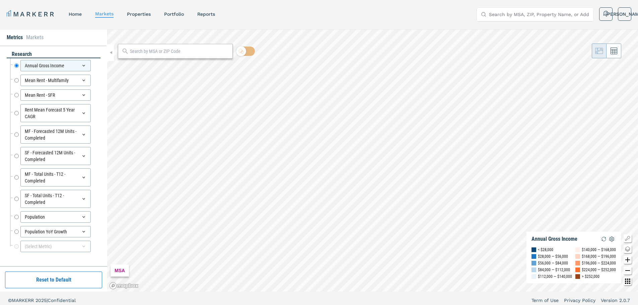
click at [286, 15] on div "MARKERR home markets properties Portfolio reports Search by MSA, ZIP, Property …" at bounding box center [319, 14] width 625 height 14
click at [316, 19] on div "MARKERR home markets properties Portfolio reports Search by MSA, ZIP, Property …" at bounding box center [319, 14] width 625 height 14
click at [77, 15] on link "home" at bounding box center [75, 13] width 13 height 5
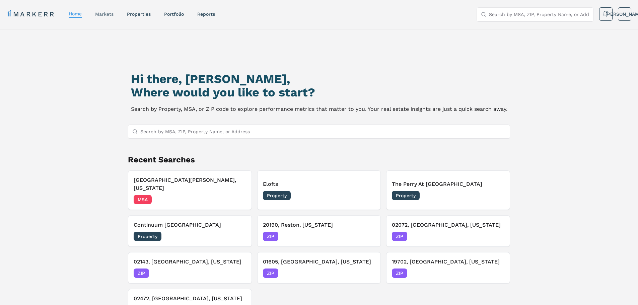
click at [100, 12] on link "markets" at bounding box center [104, 13] width 18 height 5
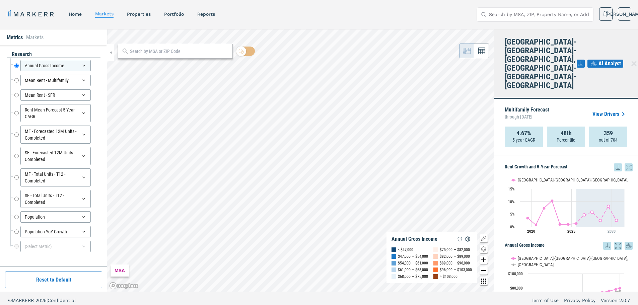
click at [601, 60] on span "AI Analyst" at bounding box center [610, 64] width 22 height 8
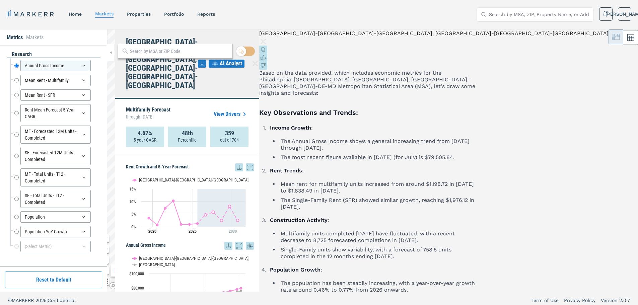
click at [477, 97] on p "Based on the data provided, which includes economic metrics for the Philadelphi…" at bounding box center [368, 83] width 218 height 27
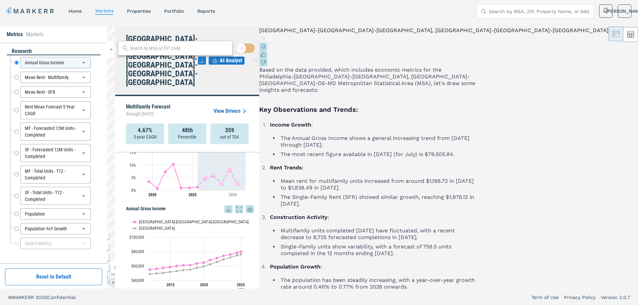
scroll to position [4, 0]
drag, startPoint x: 597, startPoint y: 113, endPoint x: 529, endPoint y: 84, distance: 74.3
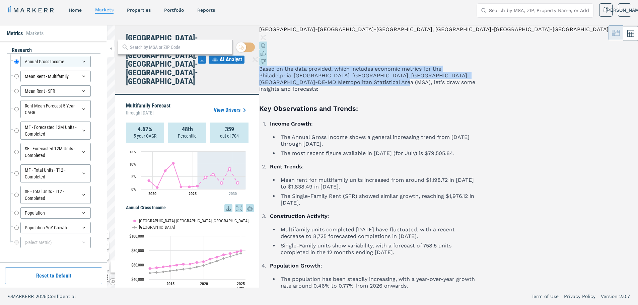
drag, startPoint x: 544, startPoint y: 106, endPoint x: 521, endPoint y: 67, distance: 44.9
click at [477, 67] on p "Based on the data provided, which includes economic metrics for the Philadelphi…" at bounding box center [368, 79] width 218 height 27
drag, startPoint x: 522, startPoint y: 70, endPoint x: 543, endPoint y: 103, distance: 39.1
click at [477, 92] on p "Based on the data provided, which includes economic metrics for the Philadelphi…" at bounding box center [368, 79] width 218 height 27
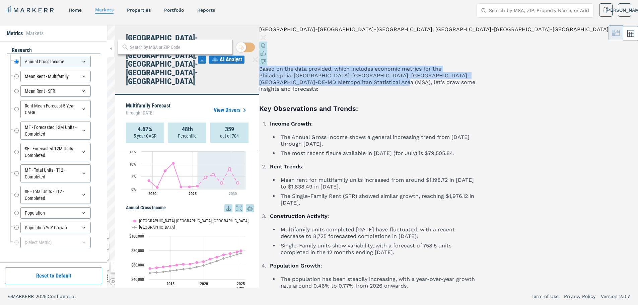
click at [477, 91] on p "Based on the data provided, which includes economic metrics for the Philadelphi…" at bounding box center [368, 79] width 218 height 27
drag, startPoint x: 538, startPoint y: 101, endPoint x: 521, endPoint y: 69, distance: 36.1
click at [477, 69] on p "Based on the data provided, which includes economic metrics for the Philadelphi…" at bounding box center [368, 79] width 218 height 27
drag, startPoint x: 522, startPoint y: 69, endPoint x: 541, endPoint y: 106, distance: 41.5
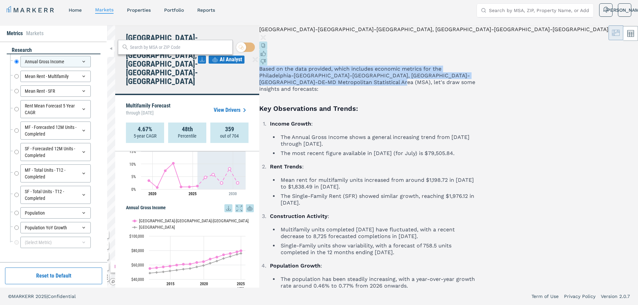
click at [477, 92] on p "Based on the data provided, which includes economic metrics for the Philadelphi…" at bounding box center [368, 79] width 218 height 27
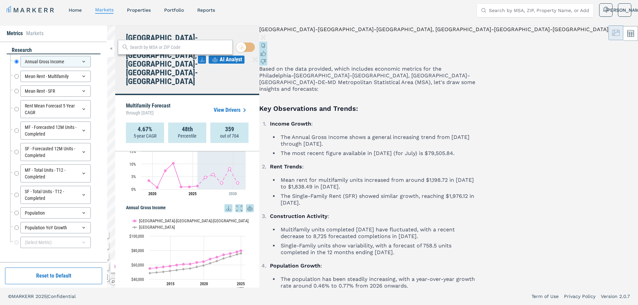
click at [477, 92] on p "Based on the data provided, which includes economic metrics for the Philadelphi…" at bounding box center [368, 79] width 218 height 27
drag, startPoint x: 522, startPoint y: 122, endPoint x: 599, endPoint y: 121, distance: 77.1
click at [477, 114] on h3 "Key Observations and Trends:" at bounding box center [368, 108] width 218 height 11
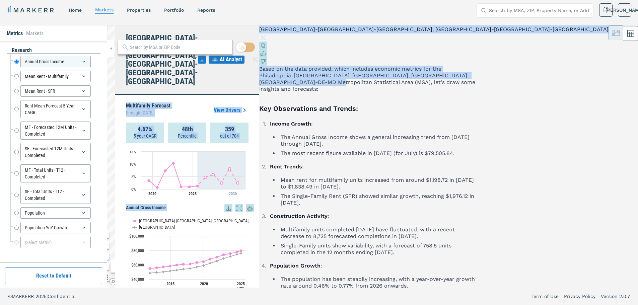
drag, startPoint x: 563, startPoint y: 100, endPoint x: 513, endPoint y: 75, distance: 55.4
click at [509, 76] on div "[GEOGRAPHIC_DATA]-[GEOGRAPHIC_DATA]-[GEOGRAPHIC_DATA], [GEOGRAPHIC_DATA]-[GEOGR…" at bounding box center [433, 156] width 349 height 262
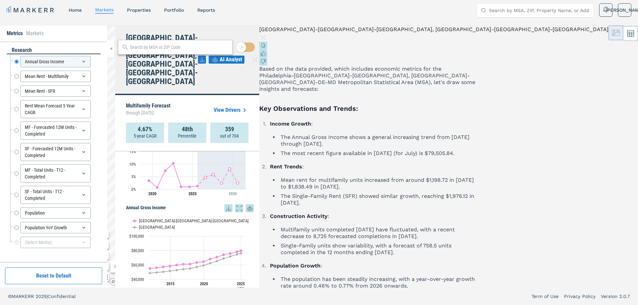
click at [477, 73] on p "Based on the data provided, which includes economic metrics for the Philadelphi…" at bounding box center [368, 79] width 218 height 27
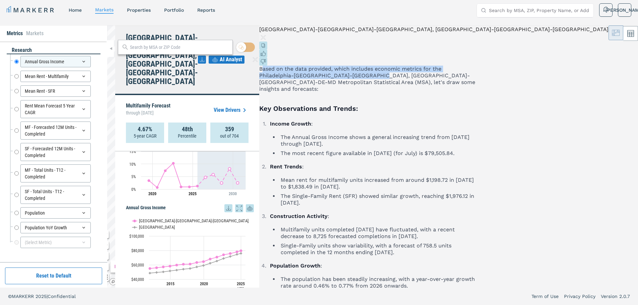
drag, startPoint x: 524, startPoint y: 71, endPoint x: 535, endPoint y: 93, distance: 24.7
click at [477, 92] on p "Based on the data provided, which includes economic metrics for the Philadelphi…" at bounding box center [368, 79] width 218 height 27
drag, startPoint x: 522, startPoint y: 69, endPoint x: 540, endPoint y: 103, distance: 39.0
click at [477, 92] on p "Based on the data provided, which includes economic metrics for the Philadelphi…" at bounding box center [368, 79] width 218 height 27
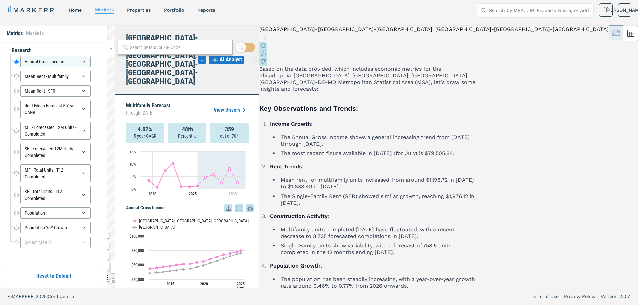
click at [272, 21] on div "MARKERR home markets properties Portfolio reports Search by MSA, ZIP, Property …" at bounding box center [319, 9] width 638 height 27
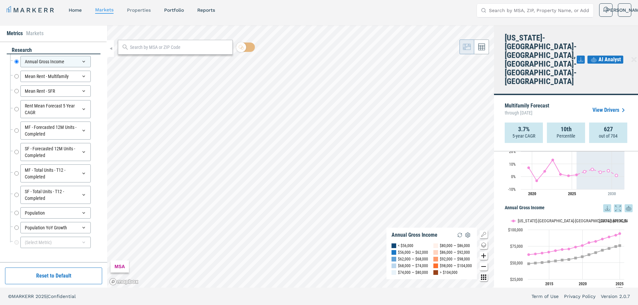
click at [150, 9] on link "properties" at bounding box center [139, 9] width 24 height 5
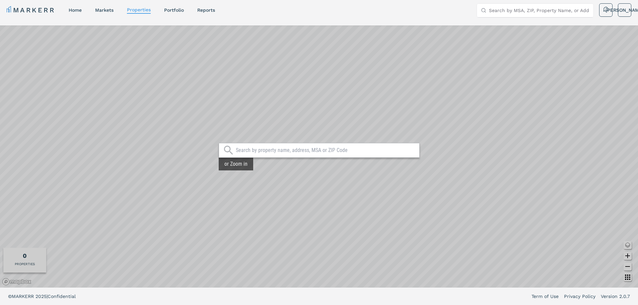
click at [73, 14] on nav "MARKERR home markets properties Portfolio reports" at bounding box center [111, 9] width 208 height 9
click at [73, 11] on link "home" at bounding box center [75, 9] width 13 height 5
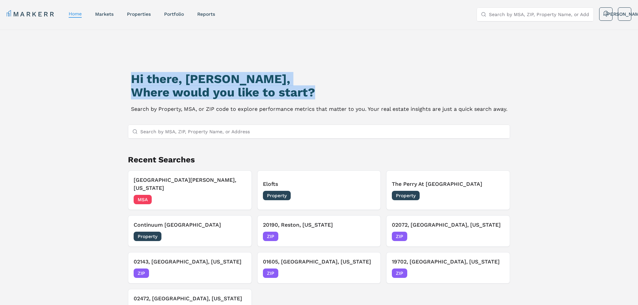
drag, startPoint x: 127, startPoint y: 73, endPoint x: 317, endPoint y: 93, distance: 190.8
click at [317, 93] on div "Hi there, [PERSON_NAME], Where would you like to start? Search by Property, MSA…" at bounding box center [319, 192] width 447 height 305
click at [317, 93] on h2 "Where would you like to start?" at bounding box center [319, 92] width 377 height 13
drag, startPoint x: 313, startPoint y: 91, endPoint x: 128, endPoint y: 79, distance: 185.3
click at [128, 79] on div "Hi there, [PERSON_NAME], Where would you like to start? Search by Property, MSA…" at bounding box center [319, 192] width 447 height 305
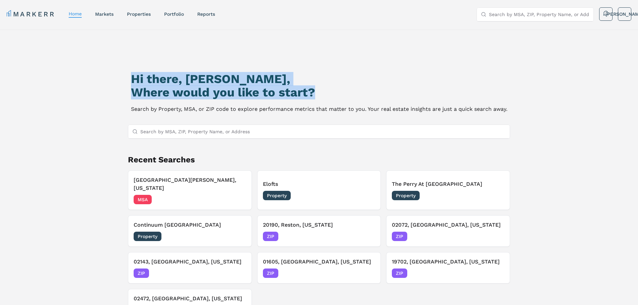
click at [128, 79] on div "Hi there, [PERSON_NAME], Where would you like to start? Search by Property, MSA…" at bounding box center [319, 192] width 447 height 305
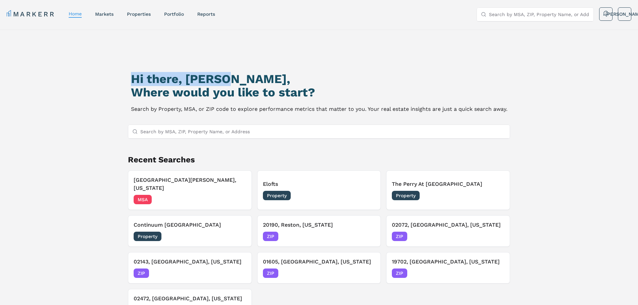
drag, startPoint x: 156, startPoint y: 90, endPoint x: 226, endPoint y: 79, distance: 70.5
click at [226, 79] on div "Hi there, [PERSON_NAME], Where would you like to start? Search by Property, MSA…" at bounding box center [319, 192] width 447 height 305
click at [238, 79] on h1 "Hi there, [PERSON_NAME]," at bounding box center [319, 78] width 377 height 13
drag, startPoint x: 124, startPoint y: 74, endPoint x: 220, endPoint y: 81, distance: 96.4
click at [220, 81] on div "Hi there, [PERSON_NAME], Where would you like to start? Search by Property, MSA…" at bounding box center [319, 192] width 447 height 305
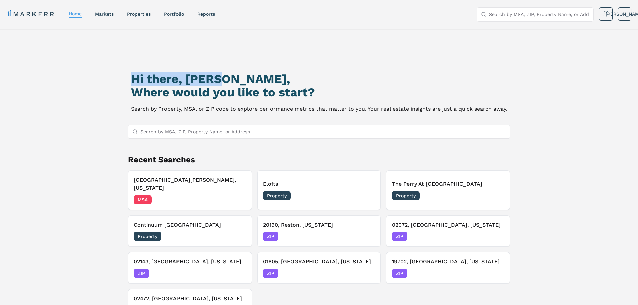
click at [220, 81] on h1 "Hi there, [PERSON_NAME]," at bounding box center [319, 78] width 377 height 13
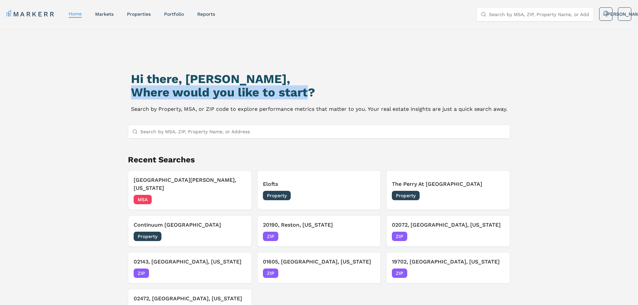
drag, startPoint x: 133, startPoint y: 91, endPoint x: 307, endPoint y: 88, distance: 173.9
click at [307, 88] on h2 "Where would you like to start?" at bounding box center [319, 92] width 377 height 13
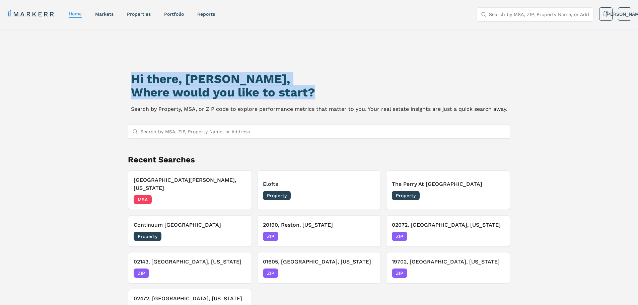
drag, startPoint x: 131, startPoint y: 80, endPoint x: 321, endPoint y: 99, distance: 190.3
click at [321, 99] on div "Hi there, [PERSON_NAME], Where would you like to start? Search by Property, MSA…" at bounding box center [319, 93] width 377 height 42
click at [323, 94] on h2 "Where would you like to start?" at bounding box center [319, 92] width 377 height 13
drag, startPoint x: 320, startPoint y: 91, endPoint x: 124, endPoint y: 73, distance: 196.5
click at [124, 73] on div "Hi there, [PERSON_NAME], Where would you like to start? Search by Property, MSA…" at bounding box center [319, 192] width 447 height 305
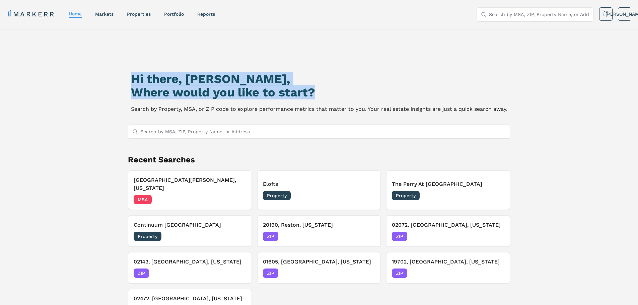
click at [125, 74] on div "Hi there, [PERSON_NAME], Where would you like to start? Search by Property, MSA…" at bounding box center [319, 192] width 447 height 305
drag, startPoint x: 129, startPoint y: 76, endPoint x: 312, endPoint y: 93, distance: 183.8
click at [312, 93] on div "Hi there, [PERSON_NAME], Where would you like to start? Search by Property, MSA…" at bounding box center [319, 192] width 447 height 305
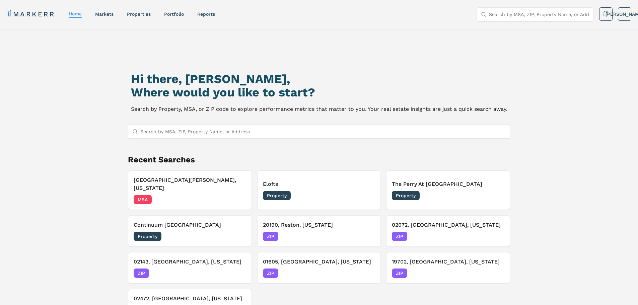
click at [156, 104] on div "Hi there, [PERSON_NAME], Where would you like to start? Search by Property, MSA…" at bounding box center [319, 93] width 377 height 42
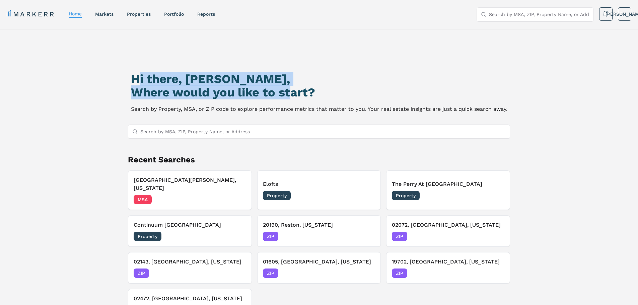
drag, startPoint x: 136, startPoint y: 82, endPoint x: 295, endPoint y: 92, distance: 158.5
click at [295, 92] on div "Hi there, [PERSON_NAME], Where would you like to start?" at bounding box center [319, 85] width 377 height 27
click at [295, 89] on h2 "Where would you like to start?" at bounding box center [319, 92] width 377 height 13
drag, startPoint x: 132, startPoint y: 77, endPoint x: 312, endPoint y: 94, distance: 181.1
click at [312, 94] on div "Hi there, [PERSON_NAME], Where would you like to start?" at bounding box center [319, 85] width 377 height 27
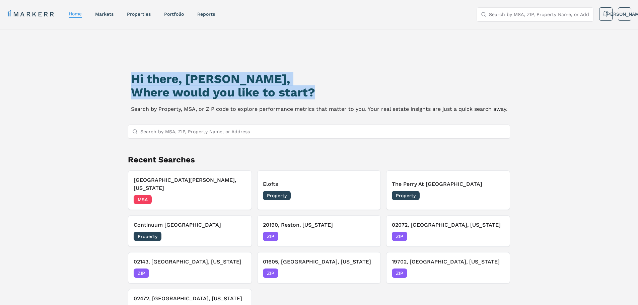
click at [312, 94] on h2 "Where would you like to start?" at bounding box center [319, 92] width 377 height 13
drag, startPoint x: 124, startPoint y: 76, endPoint x: 309, endPoint y: 97, distance: 186.1
click at [310, 97] on div "Hi there, [PERSON_NAME], Where would you like to start? Search by Property, MSA…" at bounding box center [319, 192] width 447 height 305
click at [309, 97] on h2 "Where would you like to start?" at bounding box center [319, 92] width 377 height 13
drag, startPoint x: 309, startPoint y: 94, endPoint x: 98, endPoint y: 83, distance: 211.4
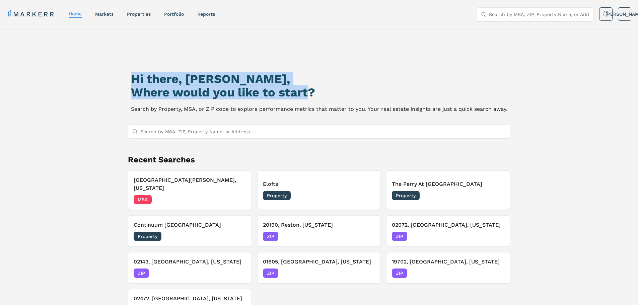
click at [98, 83] on div "Hi there, [PERSON_NAME], Where would you like to start? Search by Property, MSA…" at bounding box center [319, 192] width 447 height 305
click at [101, 82] on div "Hi there, [PERSON_NAME], Where would you like to start? Search by Property, MSA…" at bounding box center [319, 192] width 447 height 305
drag, startPoint x: 134, startPoint y: 78, endPoint x: 311, endPoint y: 93, distance: 177.5
click at [311, 93] on div "Hi there, [PERSON_NAME], Where would you like to start? Search by Property, MSA…" at bounding box center [319, 192] width 447 height 305
click at [311, 93] on h2 "Where would you like to start?" at bounding box center [319, 92] width 377 height 13
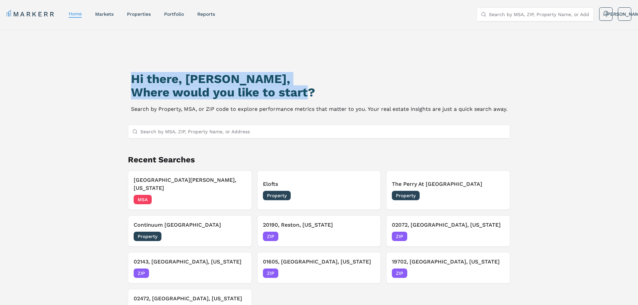
drag, startPoint x: 291, startPoint y: 93, endPoint x: 127, endPoint y: 81, distance: 163.6
click at [127, 81] on div "Hi there, [PERSON_NAME], Where would you like to start? Search by Property, MSA…" at bounding box center [319, 192] width 447 height 305
click at [130, 79] on div "Hi there, [PERSON_NAME], Where would you like to start? Search by Property, MSA…" at bounding box center [319, 192] width 447 height 305
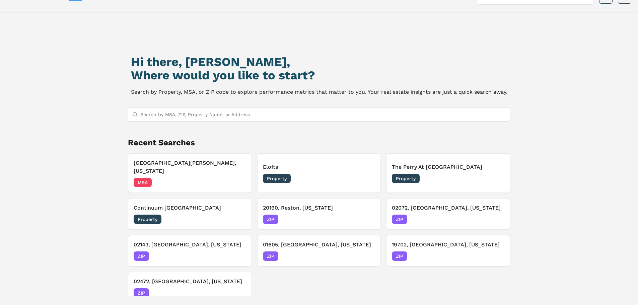
scroll to position [34, 0]
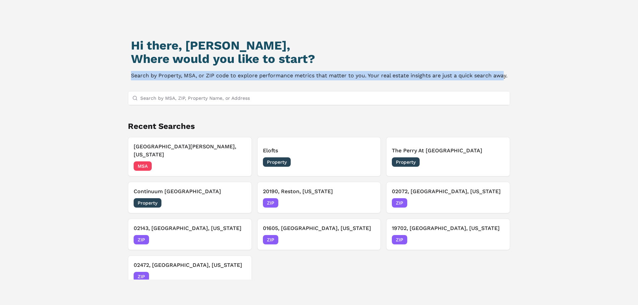
drag, startPoint x: 133, startPoint y: 74, endPoint x: 504, endPoint y: 79, distance: 371.0
click at [504, 79] on p "Search by Property, MSA, or ZIP code to explore performance metrics that matter…" at bounding box center [319, 75] width 377 height 9
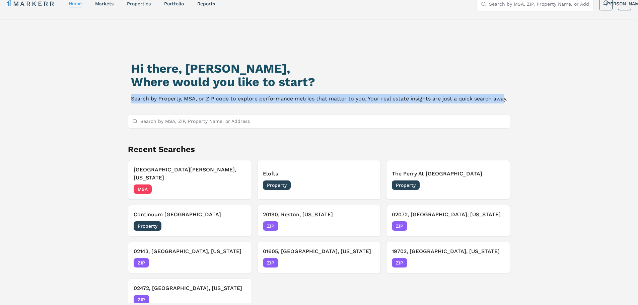
scroll to position [0, 0]
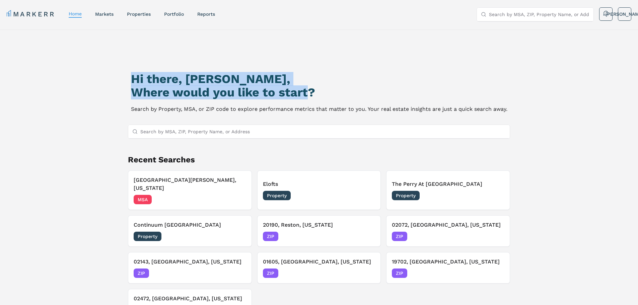
drag, startPoint x: 135, startPoint y: 79, endPoint x: 307, endPoint y: 93, distance: 172.2
click at [307, 93] on div "Hi there, [PERSON_NAME], Where would you like to start?" at bounding box center [319, 85] width 377 height 27
click at [230, 74] on h1 "Hi there, [PERSON_NAME]," at bounding box center [319, 78] width 377 height 13
drag, startPoint x: 128, startPoint y: 72, endPoint x: 314, endPoint y: 97, distance: 187.5
click at [314, 97] on div "Hi there, [PERSON_NAME], Where would you like to start? Search by Property, MSA…" at bounding box center [319, 192] width 447 height 305
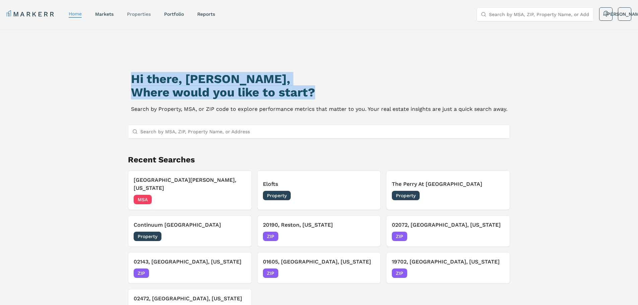
click at [138, 15] on link "properties" at bounding box center [139, 13] width 24 height 5
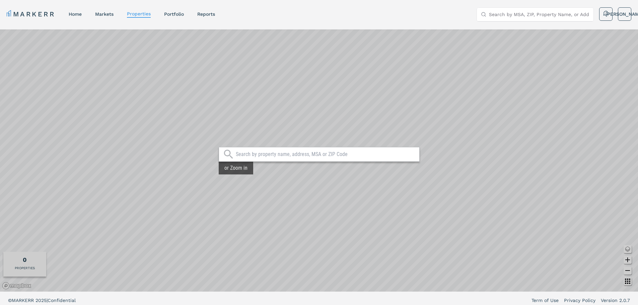
click at [108, 15] on link "markets" at bounding box center [104, 13] width 18 height 5
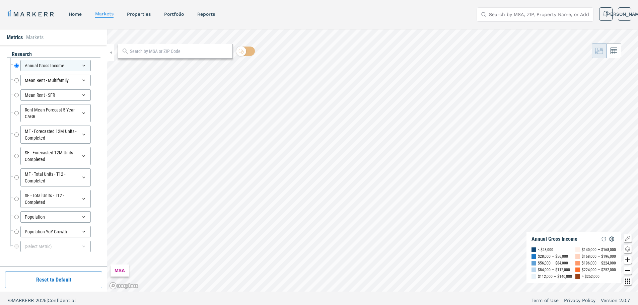
click at [321, 22] on div "MARKERR home markets properties Portfolio reports Search by MSA, ZIP, Property …" at bounding box center [319, 13] width 638 height 27
click at [83, 96] on icon at bounding box center [83, 94] width 5 height 5
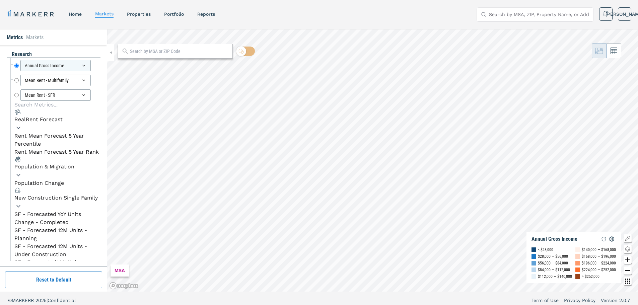
scroll to position [235, 0]
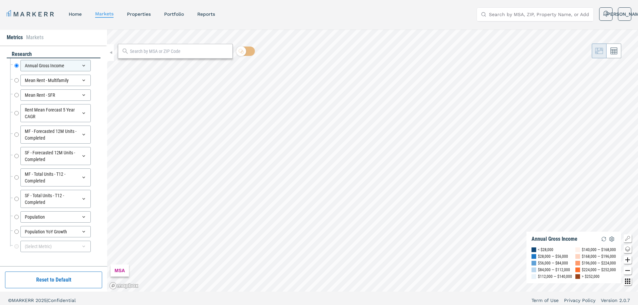
click at [9, 104] on div "Annual Gross Income Annual Gross Income Mean Rent - Multifamily Mean Rent - Mul…" at bounding box center [54, 158] width 94 height 201
click at [83, 216] on icon at bounding box center [83, 216] width 5 height 5
click at [83, 216] on div "Population" at bounding box center [55, 216] width 70 height 11
click at [78, 216] on div "Population" at bounding box center [55, 216] width 70 height 11
click at [102, 156] on div "research Annual Gross Income Annual Gross Income Mean Rent - Multifamily Mean R…" at bounding box center [53, 156] width 107 height 221
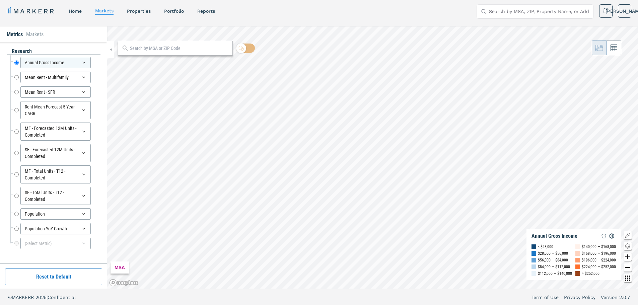
scroll to position [4, 0]
click at [17, 230] on input "Population YoY Growth" at bounding box center [16, 227] width 4 height 11
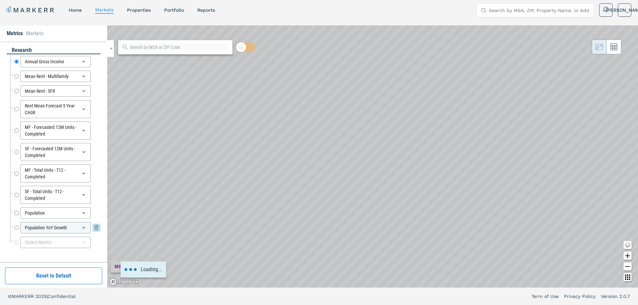
radio input "false"
radio input "true"
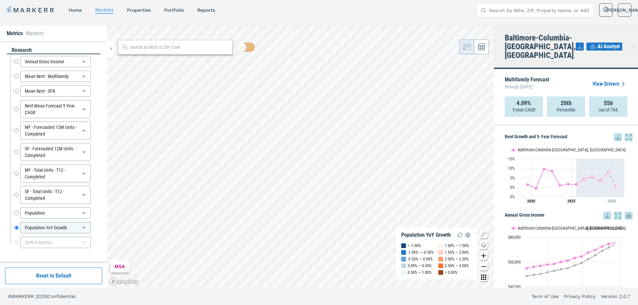
click at [601, 48] on span "AI Analyst" at bounding box center [609, 47] width 22 height 8
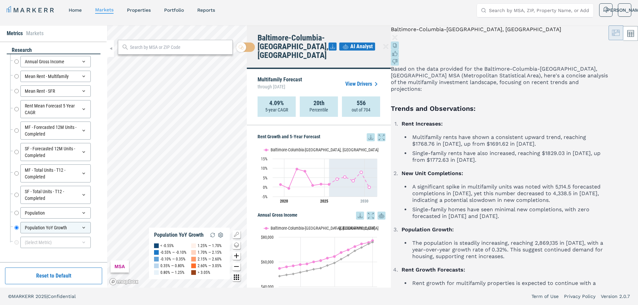
drag, startPoint x: 543, startPoint y: 143, endPoint x: 578, endPoint y: 168, distance: 43.1
click at [578, 147] on li "Multifamily rents have shown a consistent upward trend, reaching $1768.76 in [D…" at bounding box center [509, 140] width 198 height 13
click at [543, 110] on h3 "Trends and Observations:" at bounding box center [500, 108] width 218 height 11
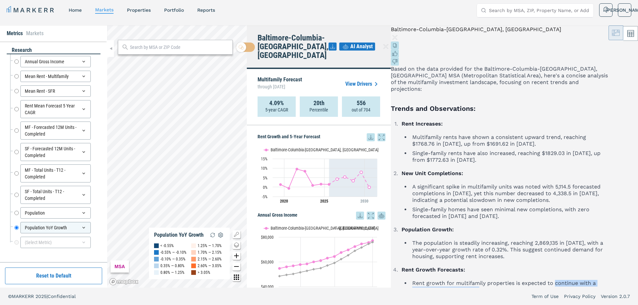
drag, startPoint x: 538, startPoint y: 201, endPoint x: 571, endPoint y: 207, distance: 33.0
click at [571, 280] on ul "Rent growth for multifamily properties is expected to continue with a projected…" at bounding box center [505, 290] width 207 height 20
click at [578, 280] on li "Rent growth for multifamily properties is expected to continue with a projected…" at bounding box center [509, 290] width 198 height 20
drag, startPoint x: 582, startPoint y: 205, endPoint x: 544, endPoint y: 201, distance: 38.7
click at [544, 280] on li "Rent growth for multifamily properties is expected to continue with a projected…" at bounding box center [509, 290] width 198 height 20
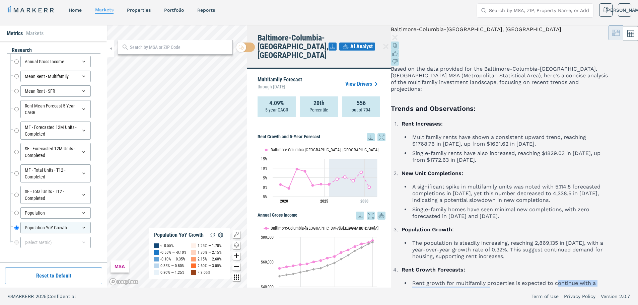
click at [556, 280] on li "Rent growth for multifamily properties is expected to continue with a projected…" at bounding box center [509, 290] width 198 height 20
click at [586, 240] on li "The population is steadily increasing, reaching 2,869,135 in [DATE], with a yea…" at bounding box center [509, 250] width 198 height 20
drag, startPoint x: 548, startPoint y: 192, endPoint x: 567, endPoint y: 205, distance: 23.4
click at [560, 240] on ul "The population is steadily increasing, reaching 2,869,135 in [DATE], with a yea…" at bounding box center [505, 250] width 207 height 20
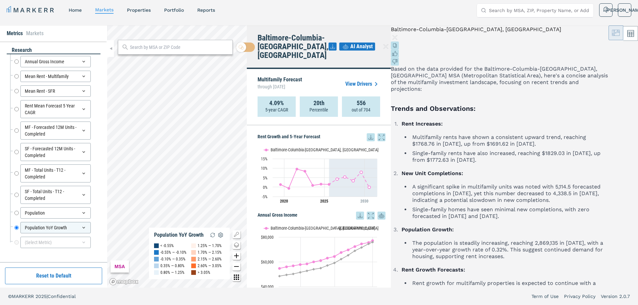
click at [568, 240] on li "The population is steadily increasing, reaching 2,869,135 in [DATE], with a yea…" at bounding box center [509, 250] width 198 height 20
drag, startPoint x: 578, startPoint y: 156, endPoint x: 545, endPoint y: 143, distance: 36.4
click at [543, 206] on li "Single-family homes have seen minimal new completions, with zero forecasted in …" at bounding box center [509, 212] width 198 height 13
click at [545, 206] on li "Single-family homes have seen minimal new completions, with zero forecasted in …" at bounding box center [509, 212] width 198 height 13
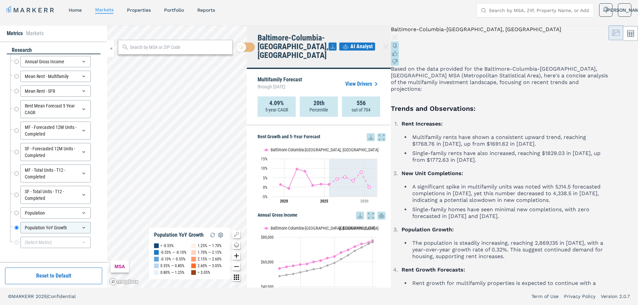
drag, startPoint x: 567, startPoint y: 212, endPoint x: 566, endPoint y: 228, distance: 15.8
click at [539, 67] on p "Based on the data provided for the Baltimore-Columbia-[GEOGRAPHIC_DATA], [GEOGR…" at bounding box center [500, 79] width 218 height 27
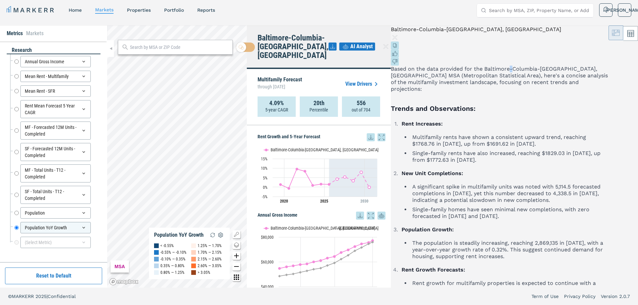
click at [543, 66] on p "Based on the data provided for the Baltimore-Columbia-[GEOGRAPHIC_DATA], [GEOGR…" at bounding box center [500, 79] width 218 height 27
click at [560, 106] on div "Based on the data provided for the Baltimore-Columbia-[GEOGRAPHIC_DATA], [GEOGR…" at bounding box center [500, 287] width 218 height 442
drag, startPoint x: 531, startPoint y: 107, endPoint x: 590, endPoint y: 106, distance: 58.7
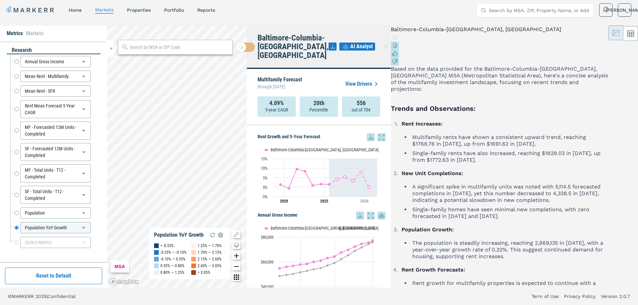
click at [372, 18] on div "MARKERR home markets properties Portfolio reports Search by MSA, ZIP, Property …" at bounding box center [319, 9] width 638 height 27
click at [275, 12] on div "MARKERR home markets properties Portfolio reports Search by MSA, ZIP, Property …" at bounding box center [319, 10] width 625 height 14
drag, startPoint x: 534, startPoint y: 52, endPoint x: 566, endPoint y: 93, distance: 52.5
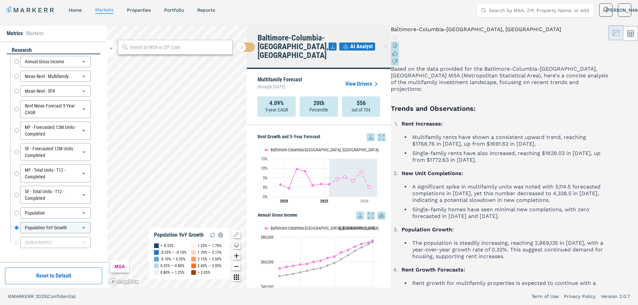
drag, startPoint x: 535, startPoint y: 59, endPoint x: 529, endPoint y: 85, distance: 26.6
click at [392, 10] on div "MARKERR home markets properties Portfolio reports Search by MSA, ZIP, Property …" at bounding box center [319, 10] width 625 height 14
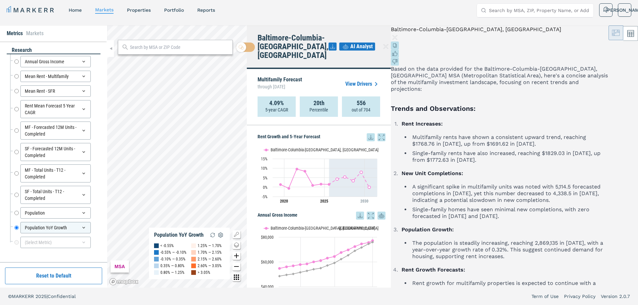
scroll to position [407, 0]
drag, startPoint x: 532, startPoint y: 119, endPoint x: 593, endPoint y: 116, distance: 61.0
drag, startPoint x: 596, startPoint y: 116, endPoint x: 598, endPoint y: 139, distance: 23.5
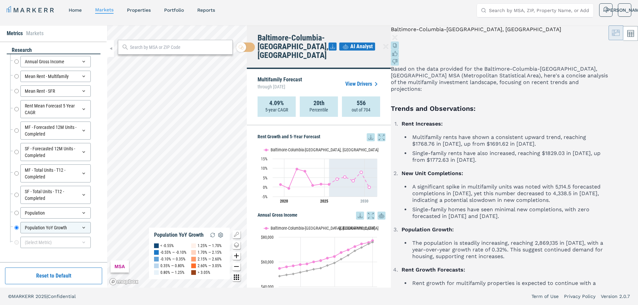
drag, startPoint x: 595, startPoint y: 123, endPoint x: 577, endPoint y: 171, distance: 51.3
drag, startPoint x: 547, startPoint y: 155, endPoint x: 567, endPoint y: 194, distance: 43.5
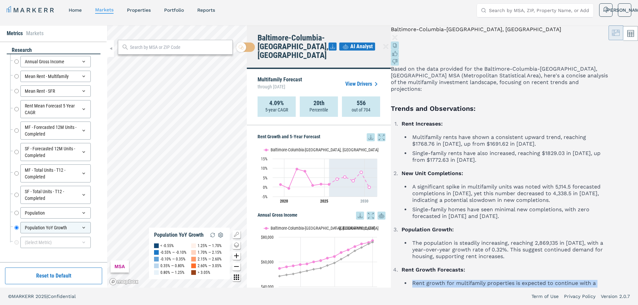
click at [567, 280] on li "Rent growth for multifamily properties is expected to continue with a projected…" at bounding box center [509, 290] width 198 height 20
drag, startPoint x: 544, startPoint y: 83, endPoint x: 595, endPoint y: 123, distance: 65.0
click at [595, 240] on li "The population is steadily increasing, reaching 2,869,135 in [DATE], with a yea…" at bounding box center [509, 250] width 198 height 20
click at [542, 240] on li "The population is steadily increasing, reaching 2,869,135 in [DATE], with a yea…" at bounding box center [509, 250] width 198 height 20
drag, startPoint x: 540, startPoint y: 81, endPoint x: 596, endPoint y: 122, distance: 69.0
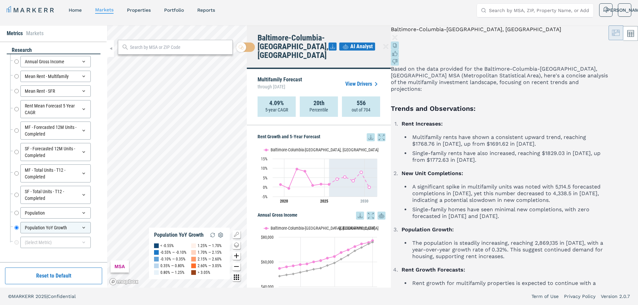
click at [596, 240] on li "The population is steadily increasing, reaching 2,869,135 in [DATE], with a yea…" at bounding box center [509, 250] width 198 height 20
click at [576, 240] on li "The population is steadily increasing, reaching 2,869,135 in [DATE], with a yea…" at bounding box center [509, 250] width 198 height 20
click at [597, 227] on li "Population Growth: The population is steadily increasing, reaching 2,869,135 in…" at bounding box center [504, 244] width 209 height 34
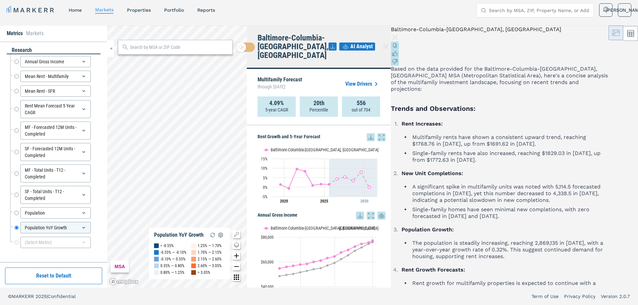
scroll to position [0, 0]
